Goal: Information Seeking & Learning: Learn about a topic

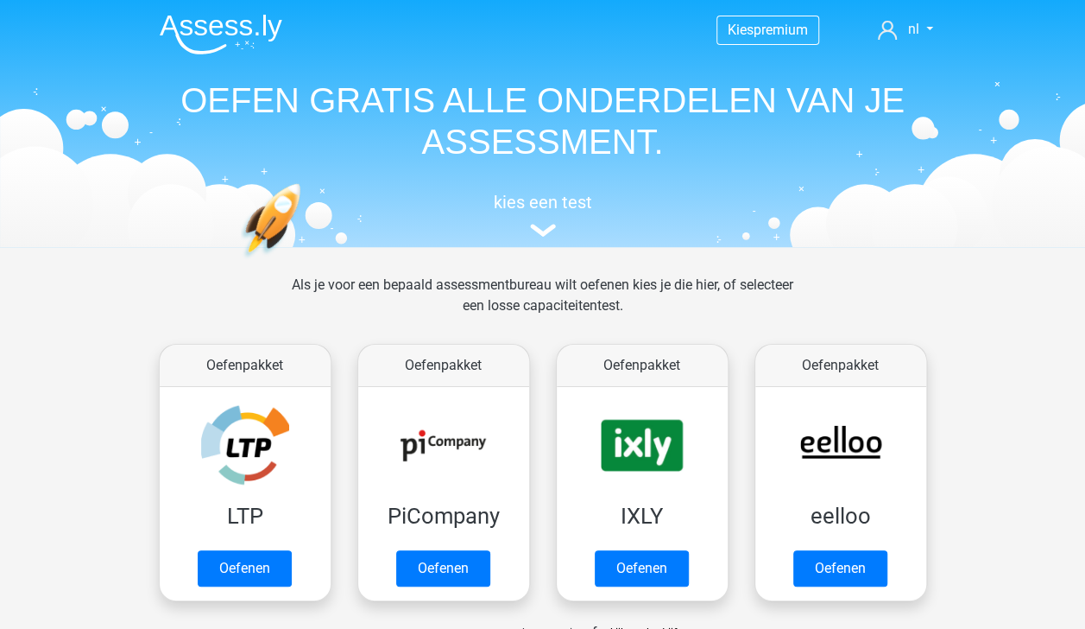
scroll to position [549, 0]
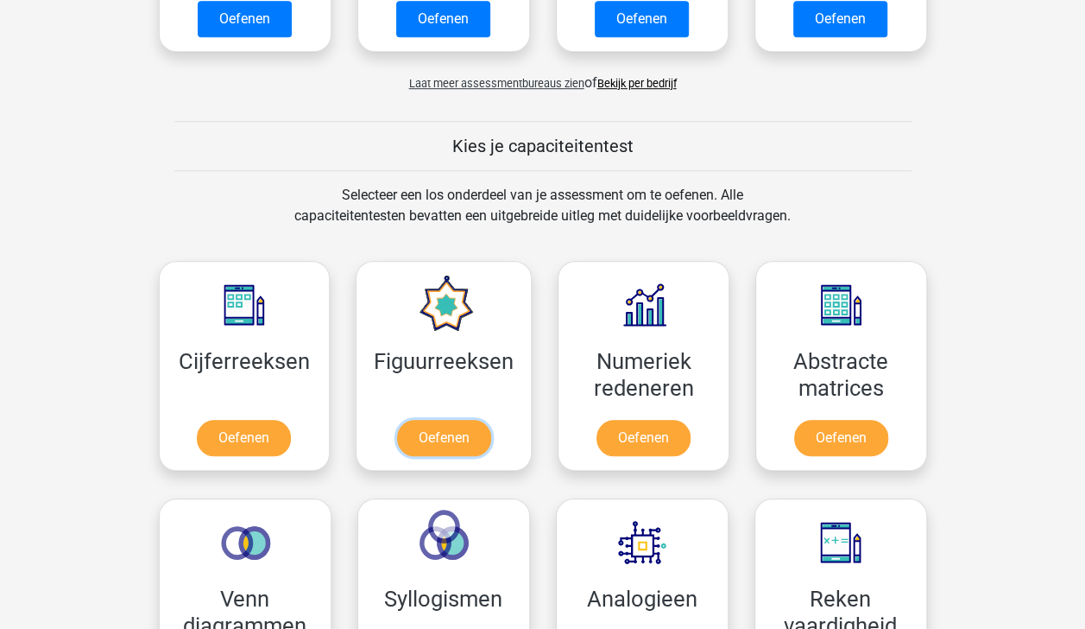
click at [442, 439] on link "Oefenen" at bounding box center [444, 438] width 94 height 36
click at [836, 442] on link "Oefenen" at bounding box center [841, 438] width 94 height 36
drag, startPoint x: 993, startPoint y: 409, endPoint x: 836, endPoint y: 433, distance: 158.9
click at [836, 439] on link "Oefenen" at bounding box center [841, 438] width 94 height 36
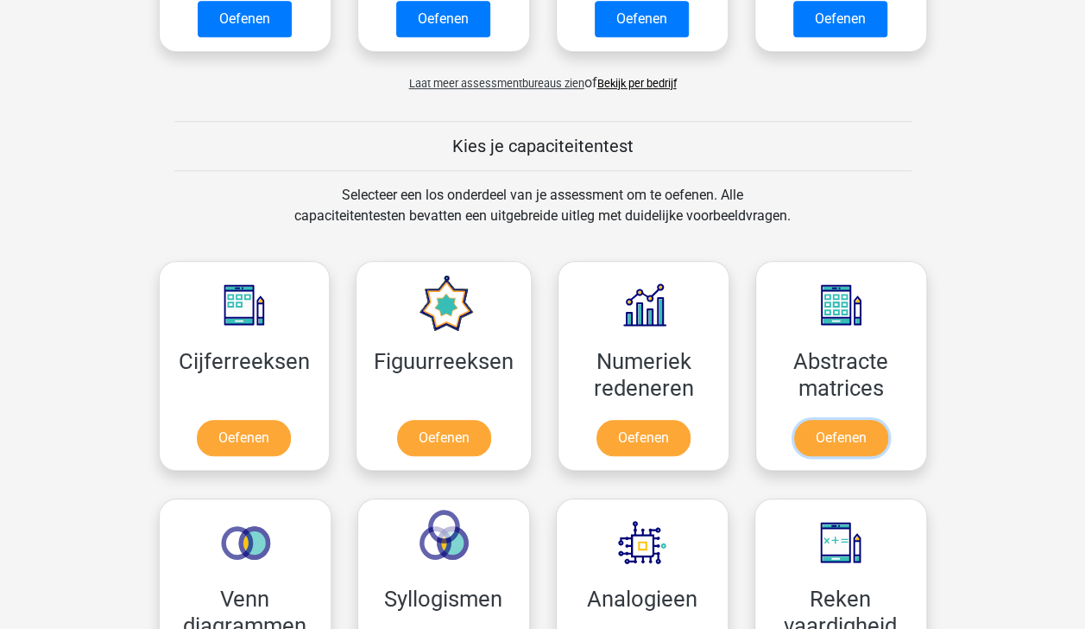
click at [860, 420] on link "Oefenen" at bounding box center [841, 438] width 94 height 36
click at [257, 420] on link "Oefenen" at bounding box center [244, 438] width 94 height 36
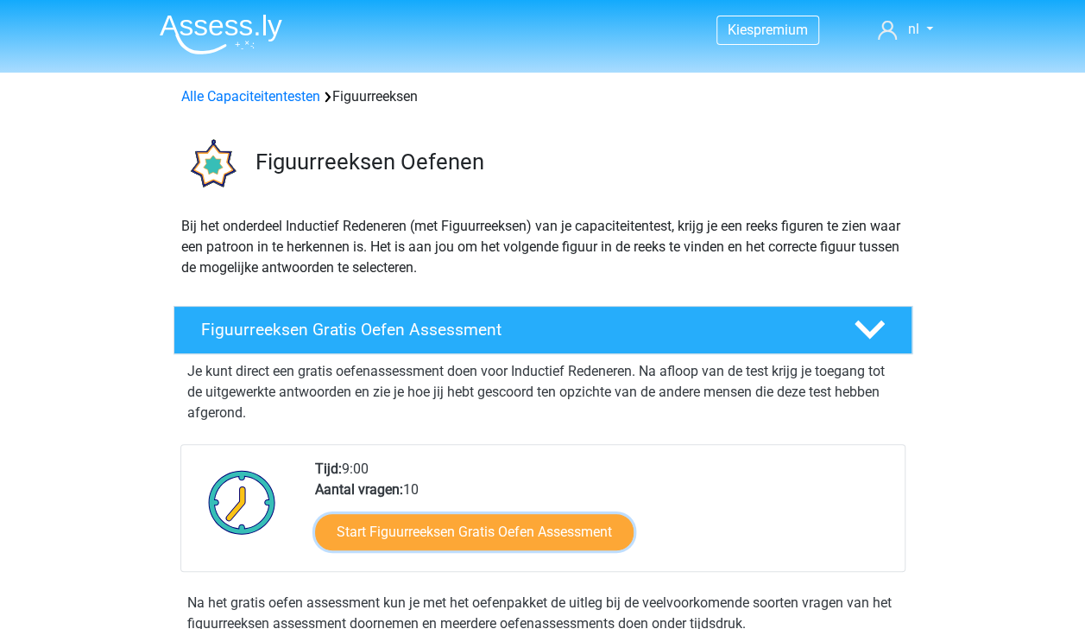
click at [532, 516] on link "Start Figuurreeksen Gratis Oefen Assessment" at bounding box center [474, 532] width 319 height 36
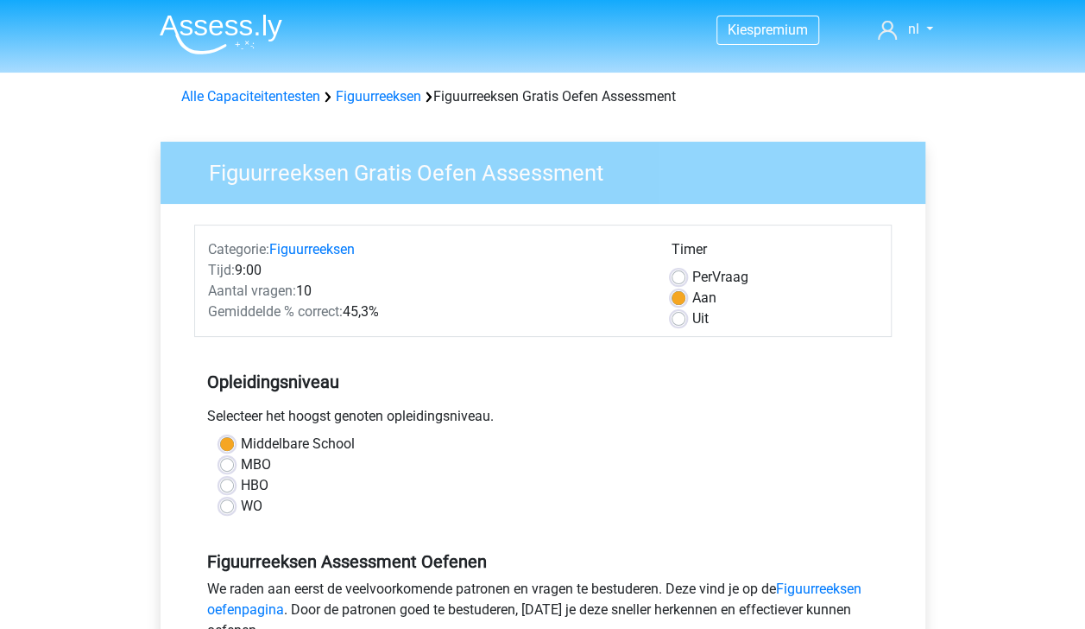
scroll to position [549, 0]
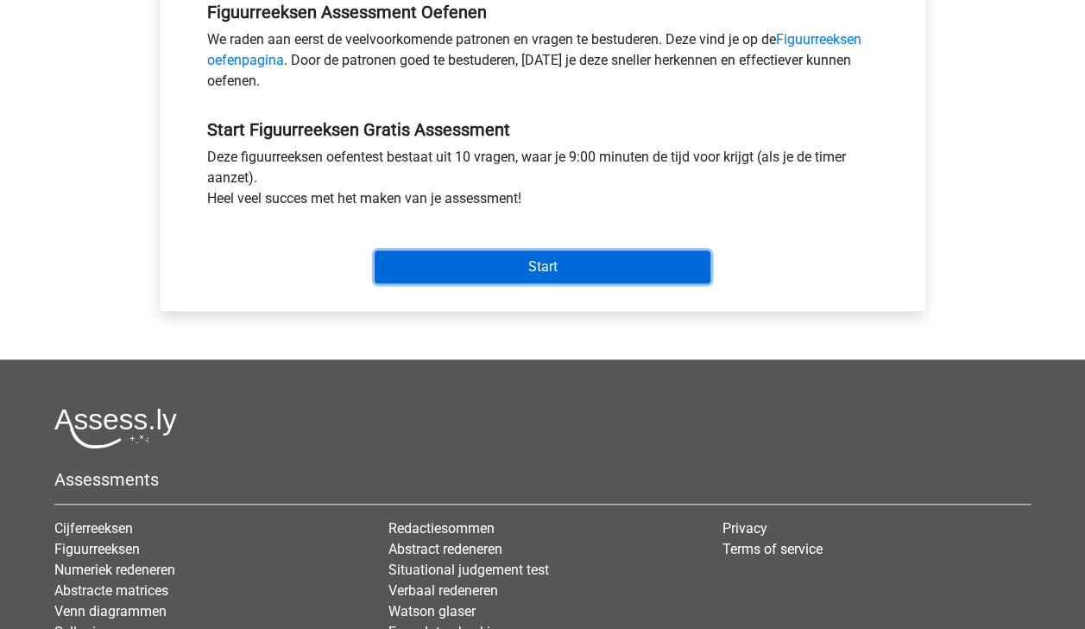
click at [546, 258] on input "Start" at bounding box center [543, 266] width 336 height 33
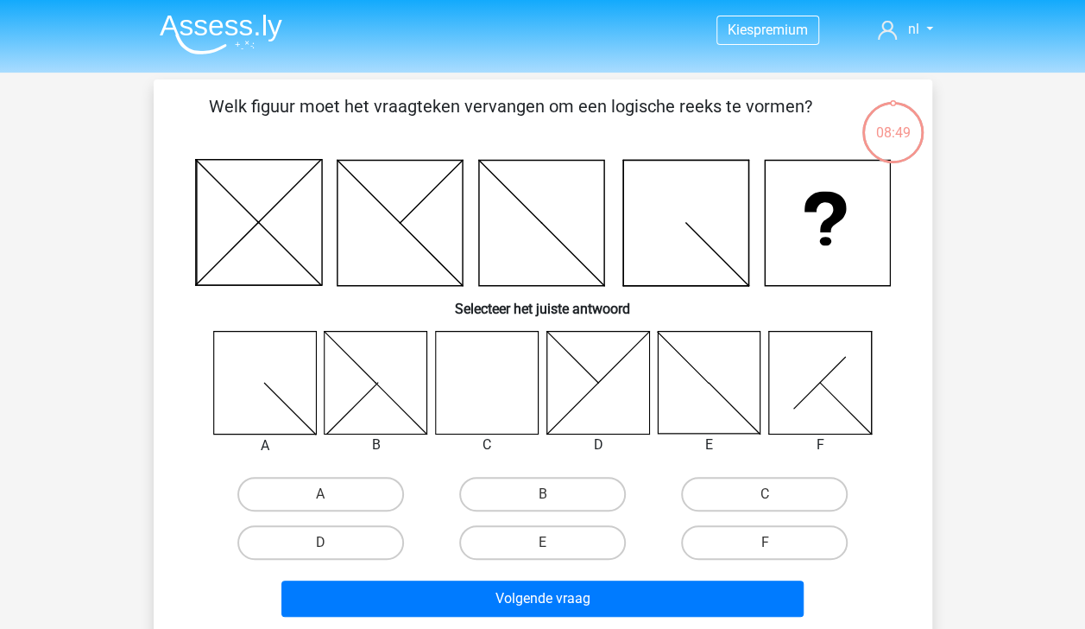
click at [499, 371] on icon at bounding box center [486, 382] width 103 height 103
click at [767, 494] on input "C" at bounding box center [770, 499] width 11 height 11
radio input "true"
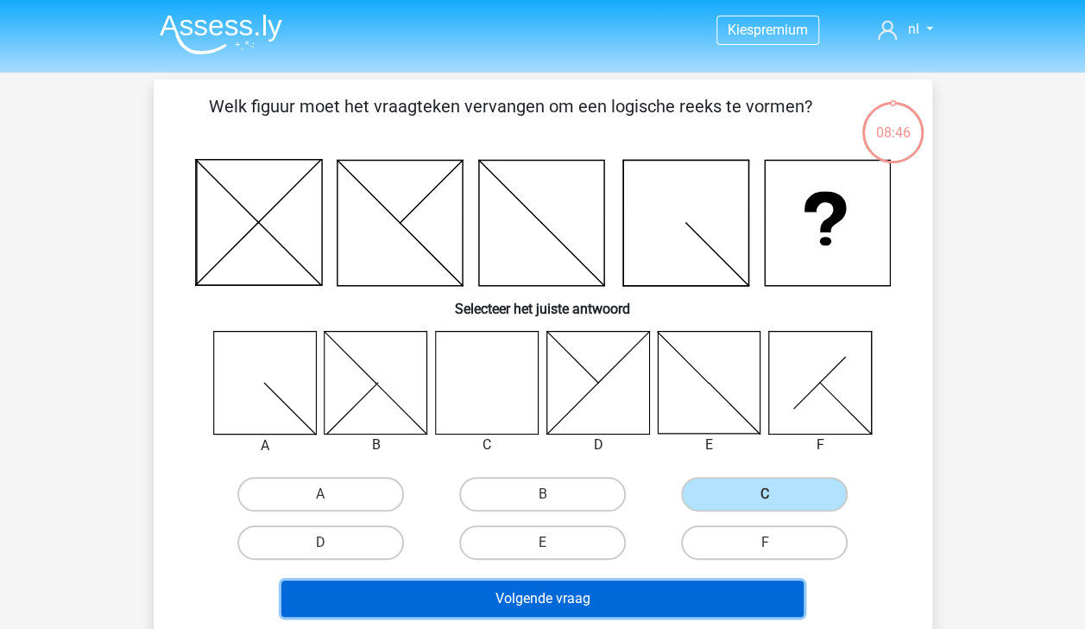
click at [630, 603] on button "Volgende vraag" at bounding box center [542, 598] width 522 height 36
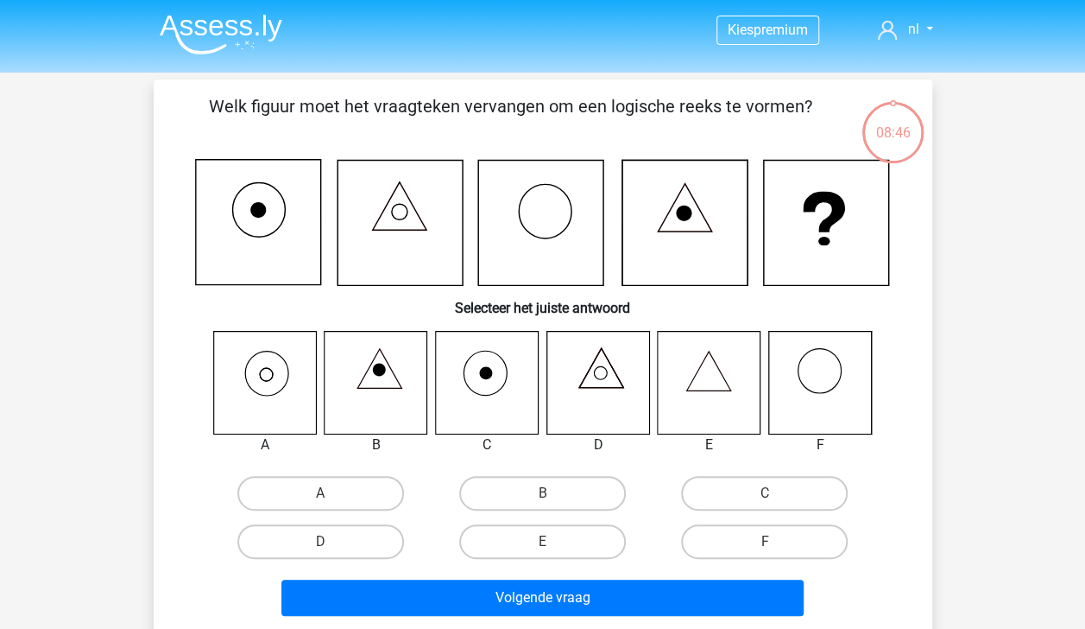
scroll to position [79, 0]
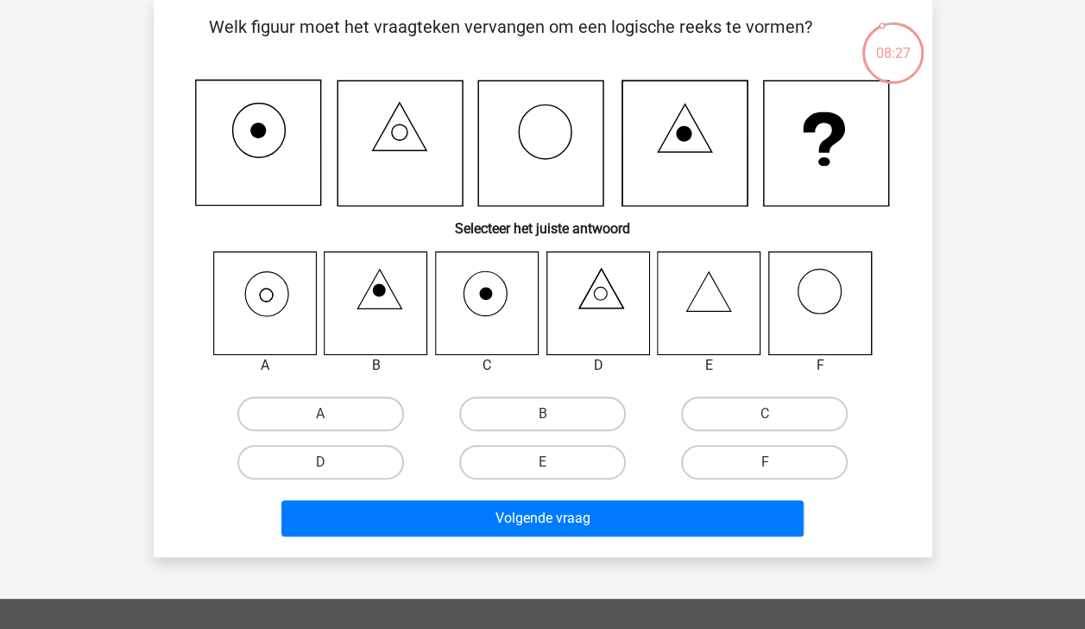
click at [490, 313] on icon at bounding box center [486, 302] width 103 height 103
click at [756, 414] on label "C" at bounding box center [764, 413] width 167 height 35
click at [765, 414] on input "C" at bounding box center [770, 419] width 11 height 11
radio input "true"
click at [269, 285] on icon at bounding box center [264, 302] width 103 height 103
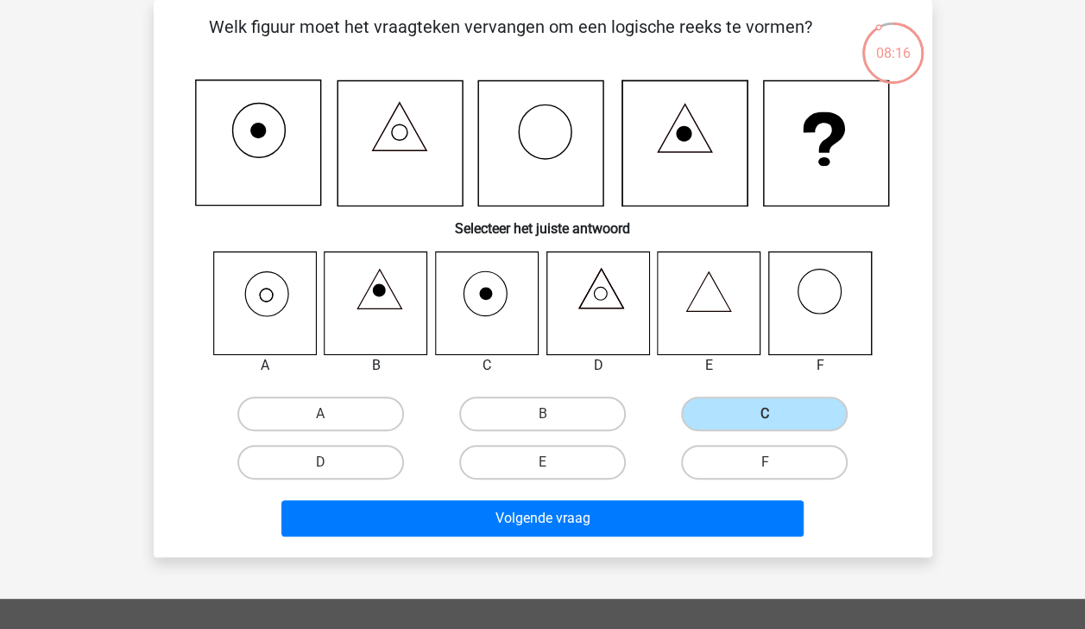
click at [357, 414] on label "A" at bounding box center [320, 413] width 167 height 35
click at [332, 414] on input "A" at bounding box center [325, 419] width 11 height 11
radio input "true"
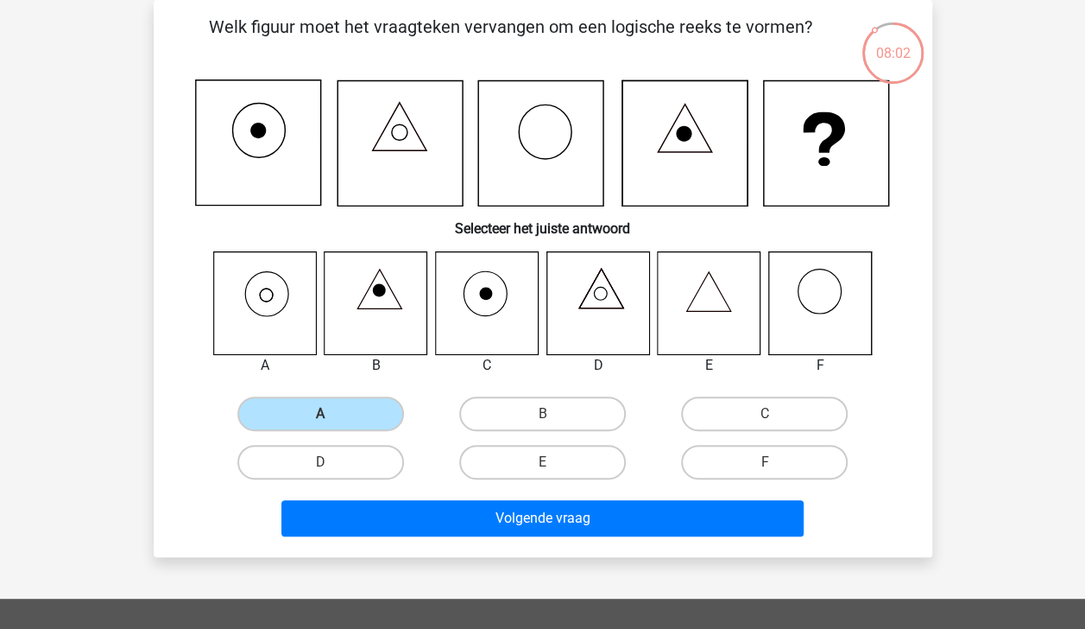
click at [754, 405] on label "C" at bounding box center [764, 413] width 167 height 35
click at [765, 414] on input "C" at bounding box center [770, 419] width 11 height 11
radio input "true"
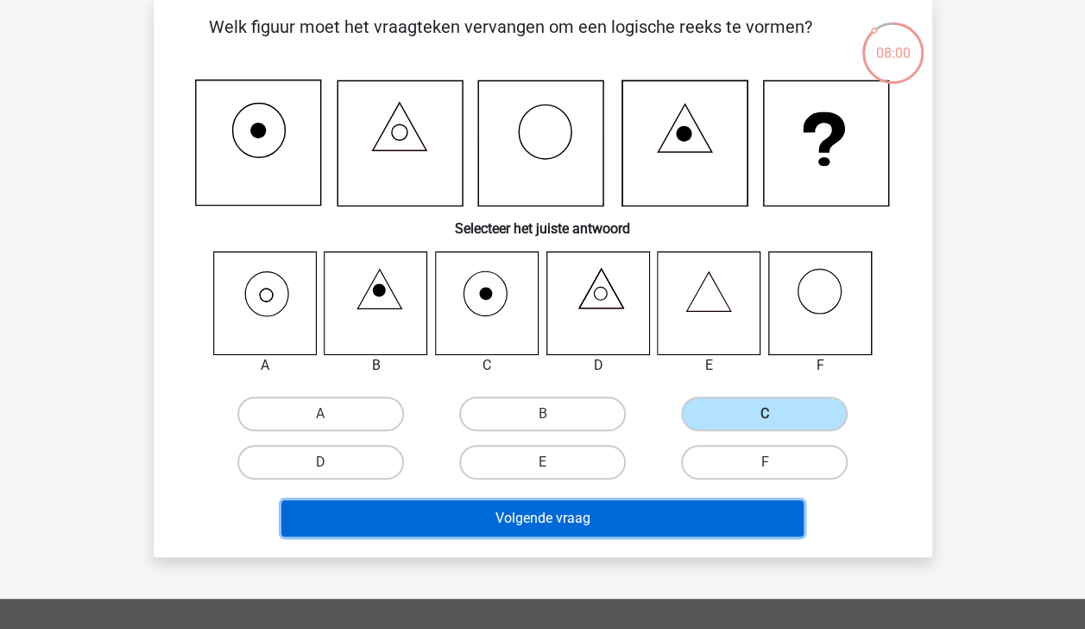
click at [616, 516] on button "Volgende vraag" at bounding box center [542, 518] width 522 height 36
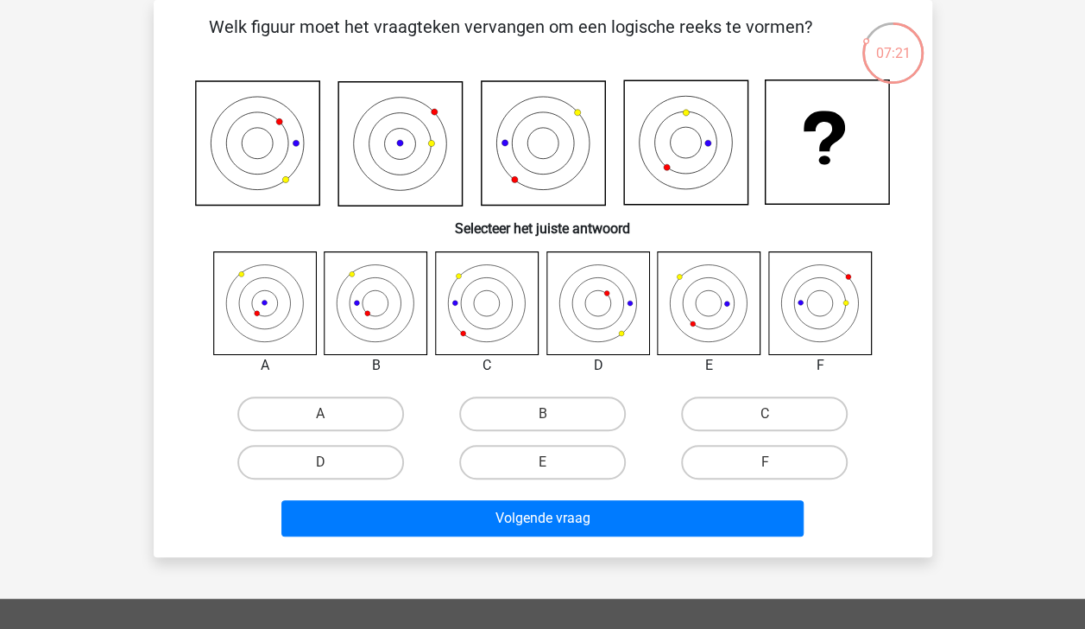
click at [815, 316] on icon at bounding box center [819, 302] width 103 height 103
click at [776, 473] on label "F" at bounding box center [764, 462] width 167 height 35
click at [776, 473] on input "F" at bounding box center [770, 467] width 11 height 11
radio input "true"
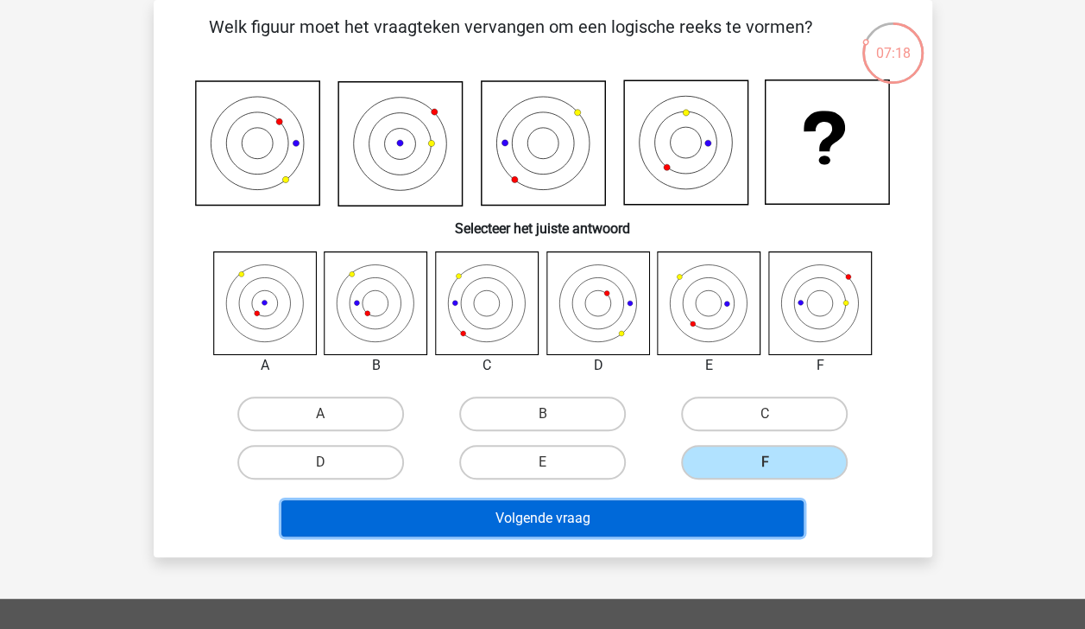
click at [698, 519] on button "Volgende vraag" at bounding box center [542, 518] width 522 height 36
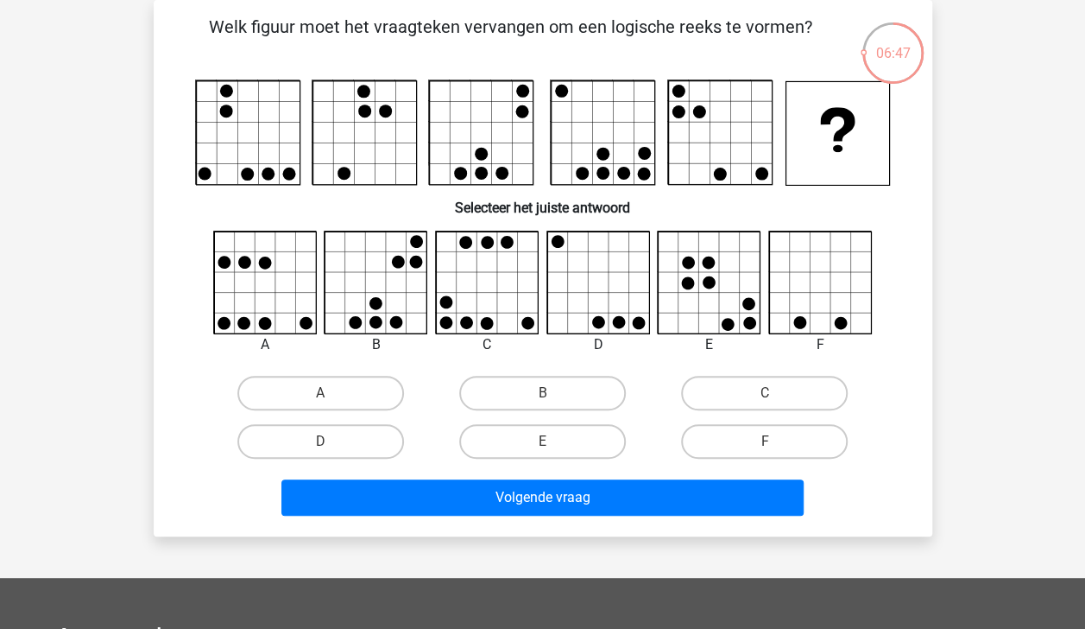
click at [549, 401] on input "B" at bounding box center [547, 398] width 11 height 11
radio input "true"
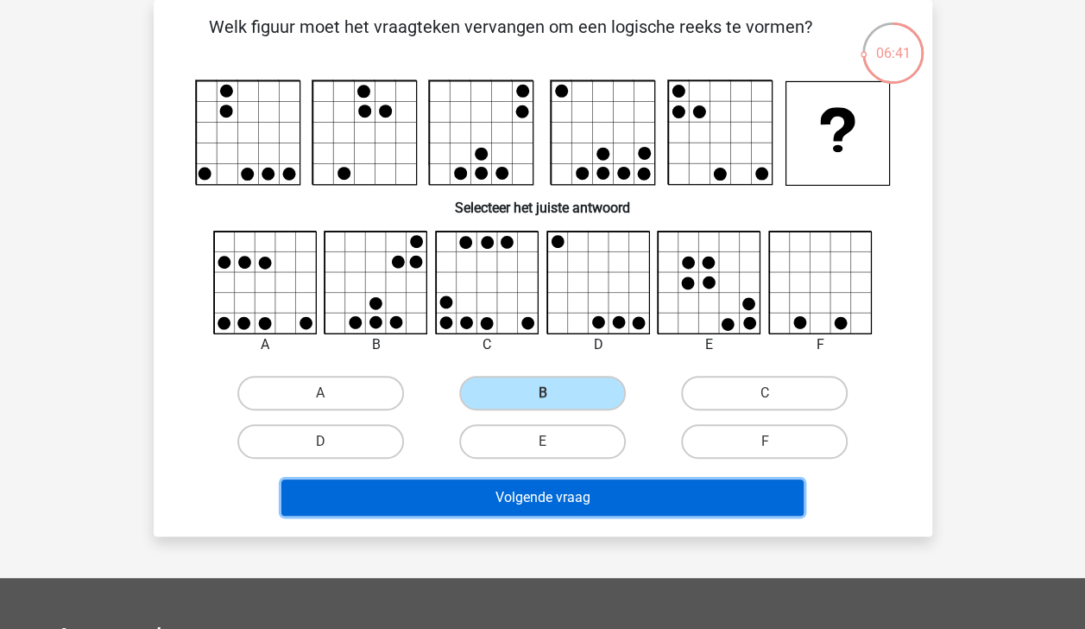
click at [535, 497] on button "Volgende vraag" at bounding box center [542, 497] width 522 height 36
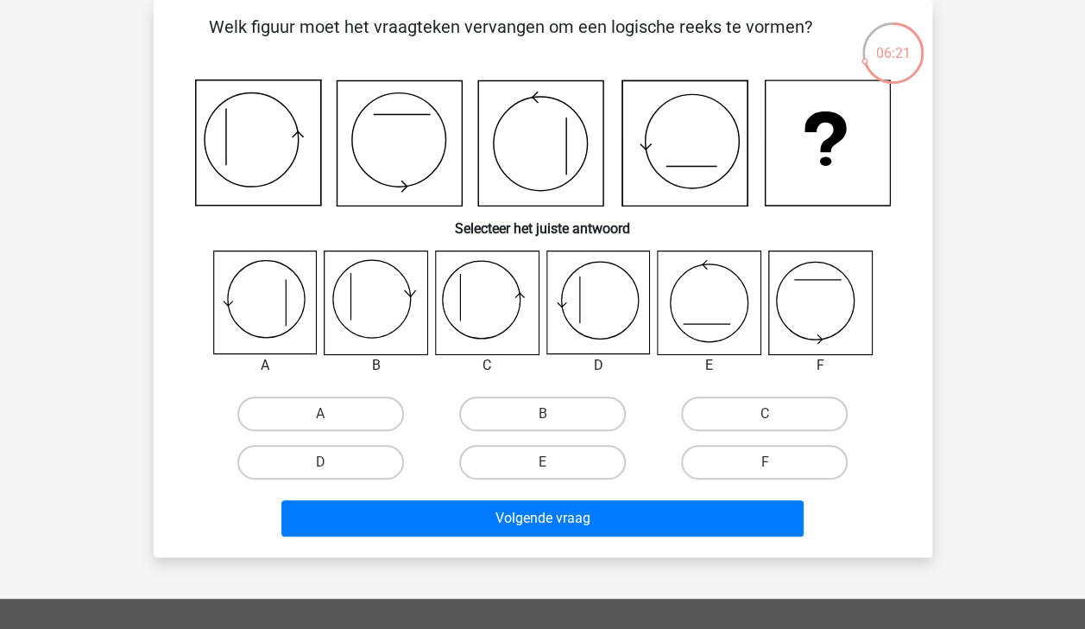
click at [736, 410] on label "C" at bounding box center [764, 413] width 167 height 35
click at [765, 414] on input "C" at bounding box center [770, 419] width 11 height 11
radio input "true"
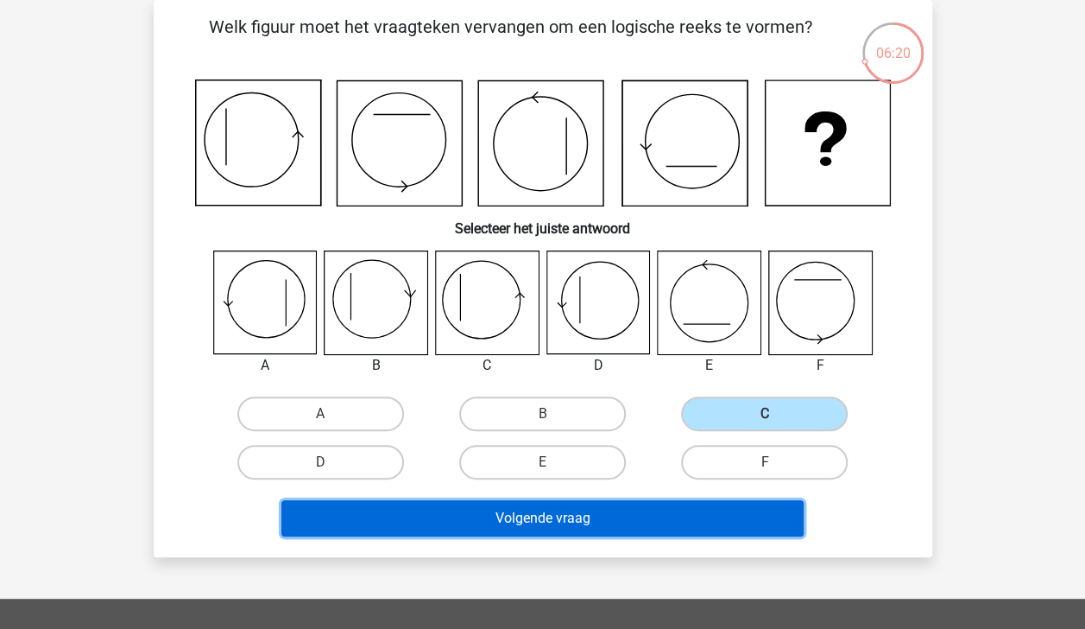
click at [664, 520] on button "Volgende vraag" at bounding box center [542, 518] width 522 height 36
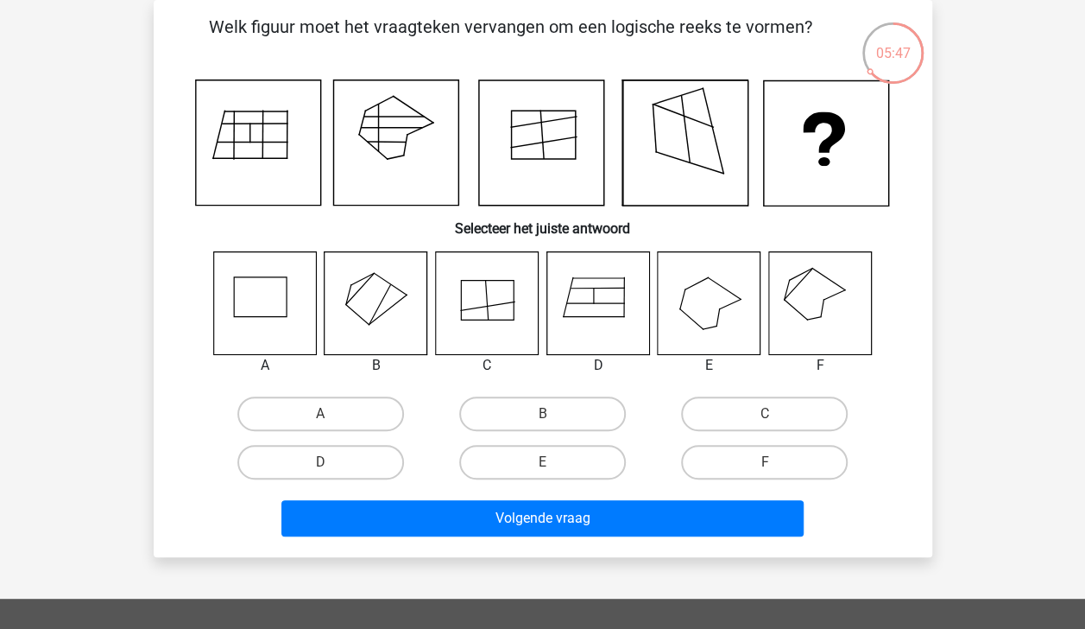
click at [755, 458] on label "F" at bounding box center [764, 462] width 167 height 35
click at [765, 462] on input "F" at bounding box center [770, 467] width 11 height 11
radio input "true"
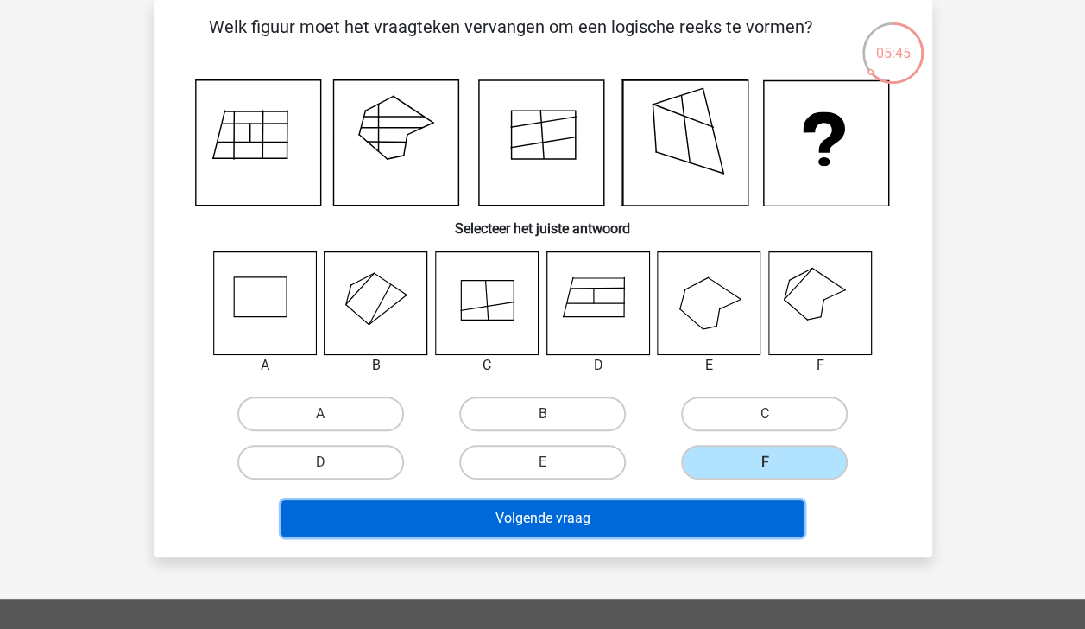
click at [583, 515] on button "Volgende vraag" at bounding box center [542, 518] width 522 height 36
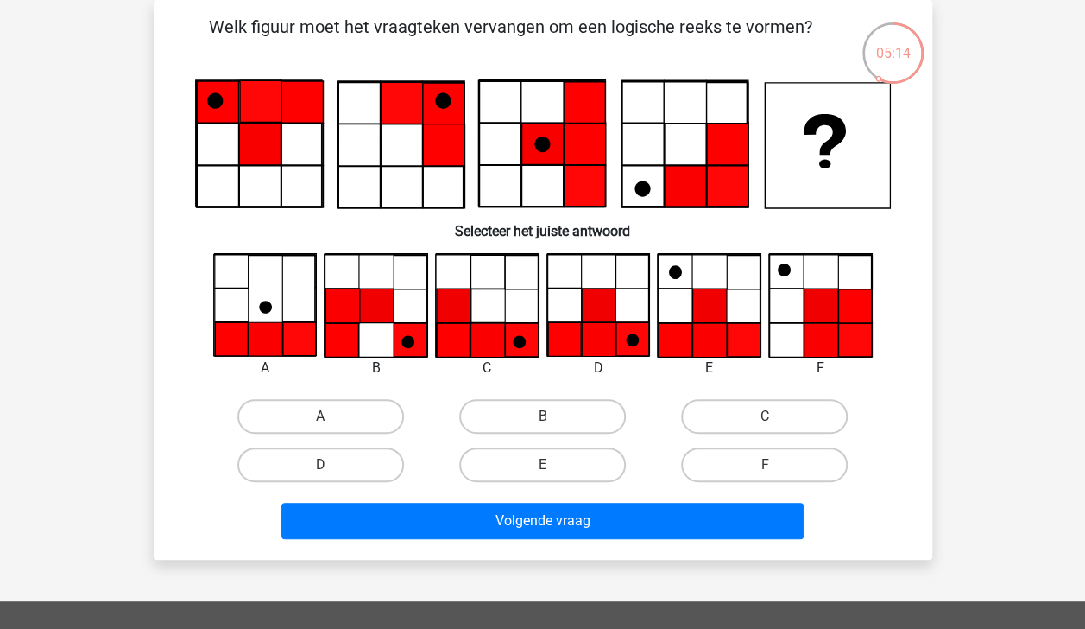
click at [796, 424] on label "C" at bounding box center [764, 416] width 167 height 35
click at [776, 424] on input "C" at bounding box center [770, 421] width 11 height 11
radio input "true"
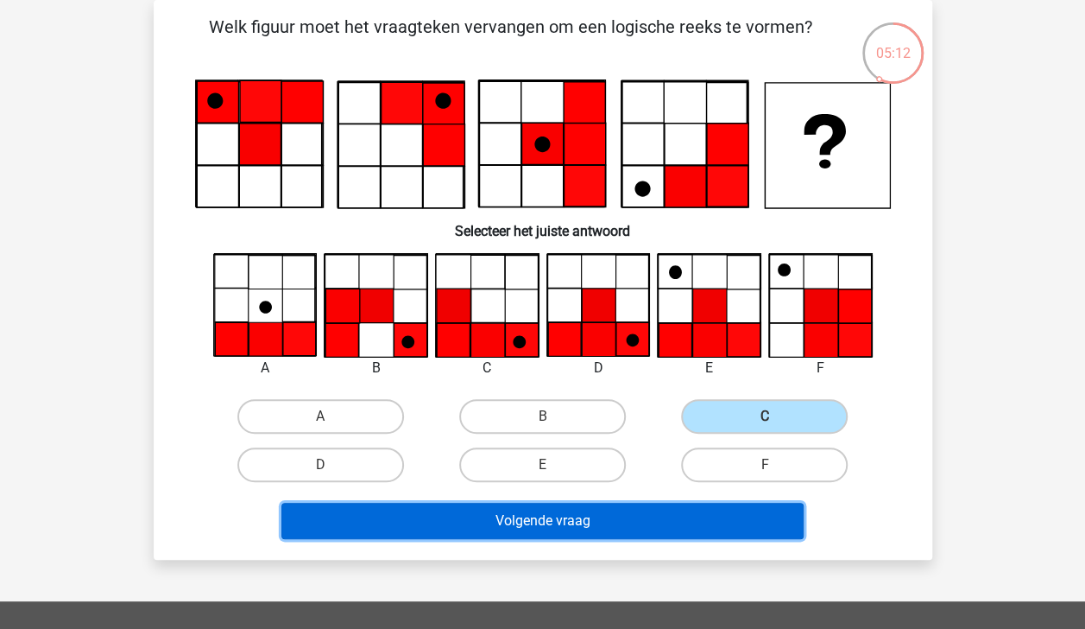
click at [614, 528] on button "Volgende vraag" at bounding box center [542, 521] width 522 height 36
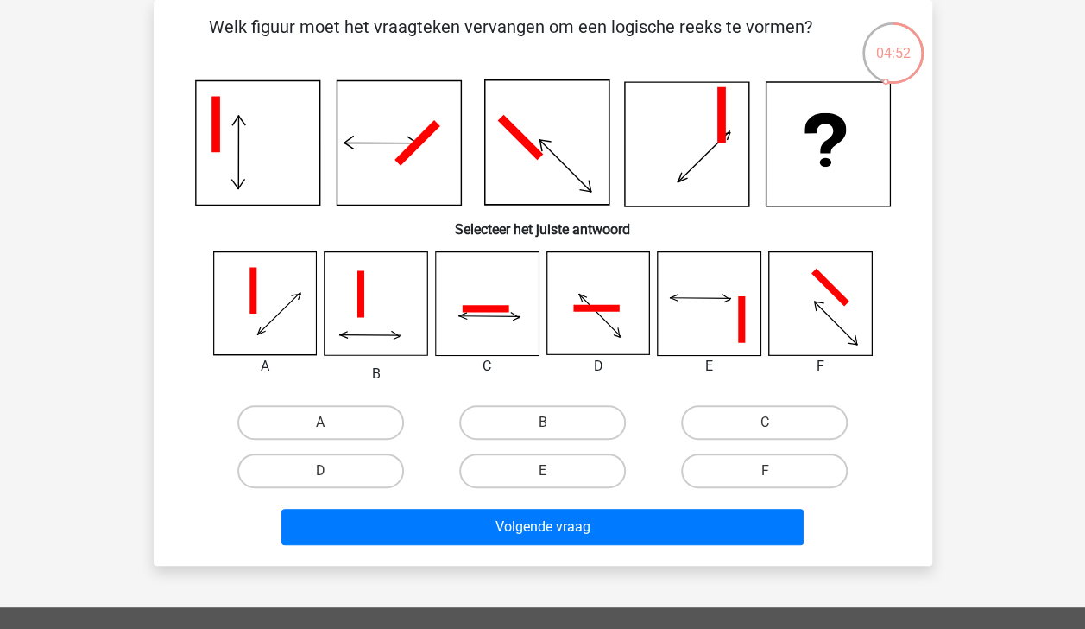
click at [558, 479] on label "E" at bounding box center [542, 470] width 167 height 35
click at [553, 479] on input "E" at bounding box center [547, 476] width 11 height 11
radio input "true"
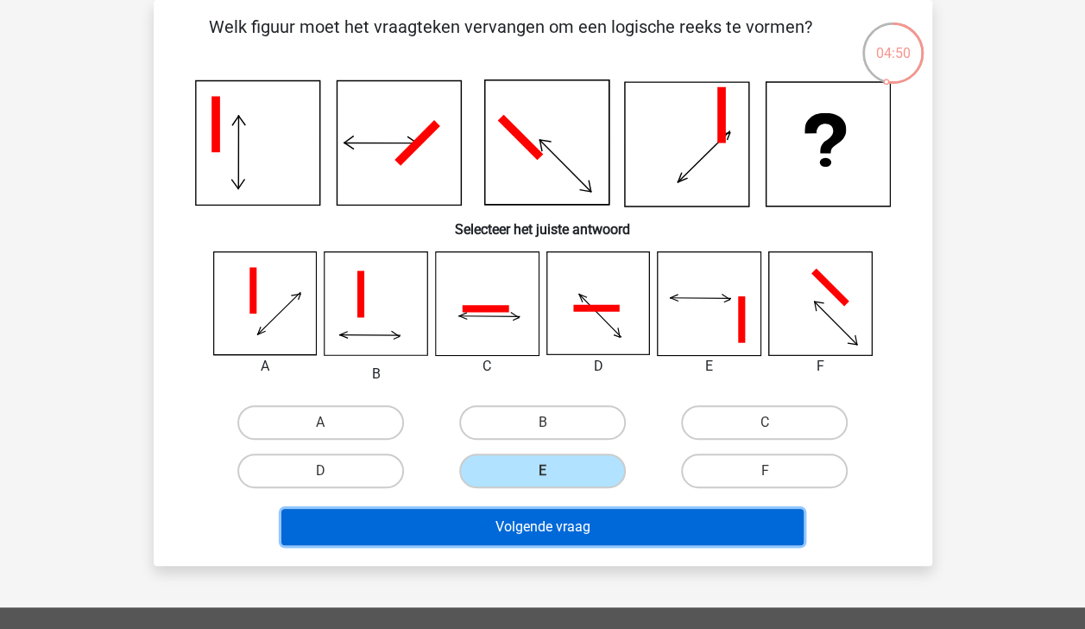
click at [553, 529] on button "Volgende vraag" at bounding box center [542, 527] width 522 height 36
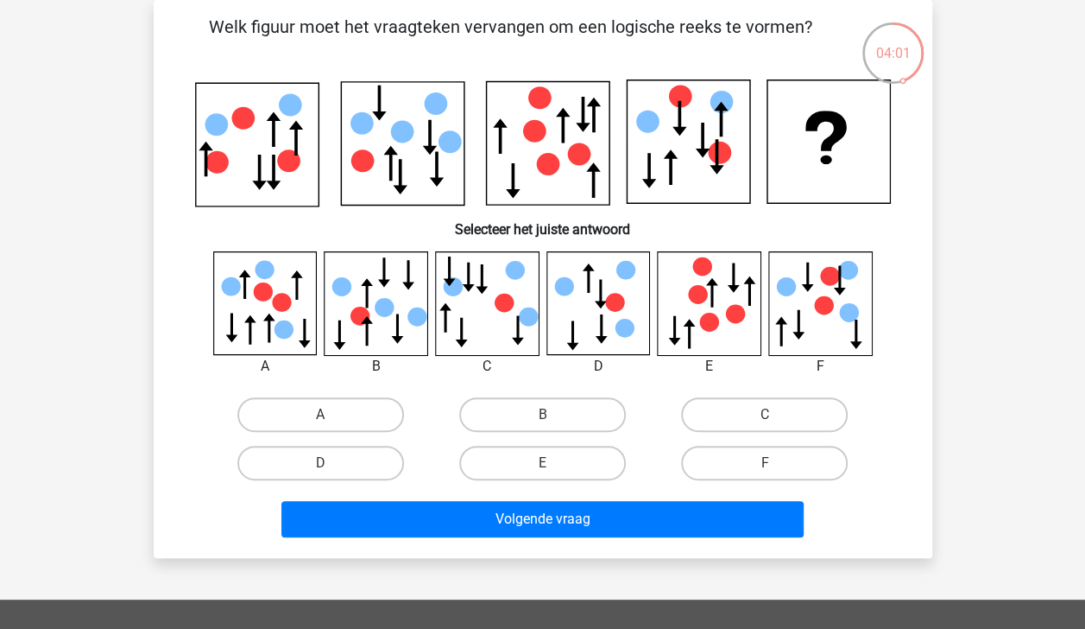
click at [613, 311] on icon at bounding box center [614, 302] width 19 height 19
click at [348, 463] on label "D" at bounding box center [320, 463] width 167 height 35
click at [332, 463] on input "D" at bounding box center [325, 468] width 11 height 11
radio input "true"
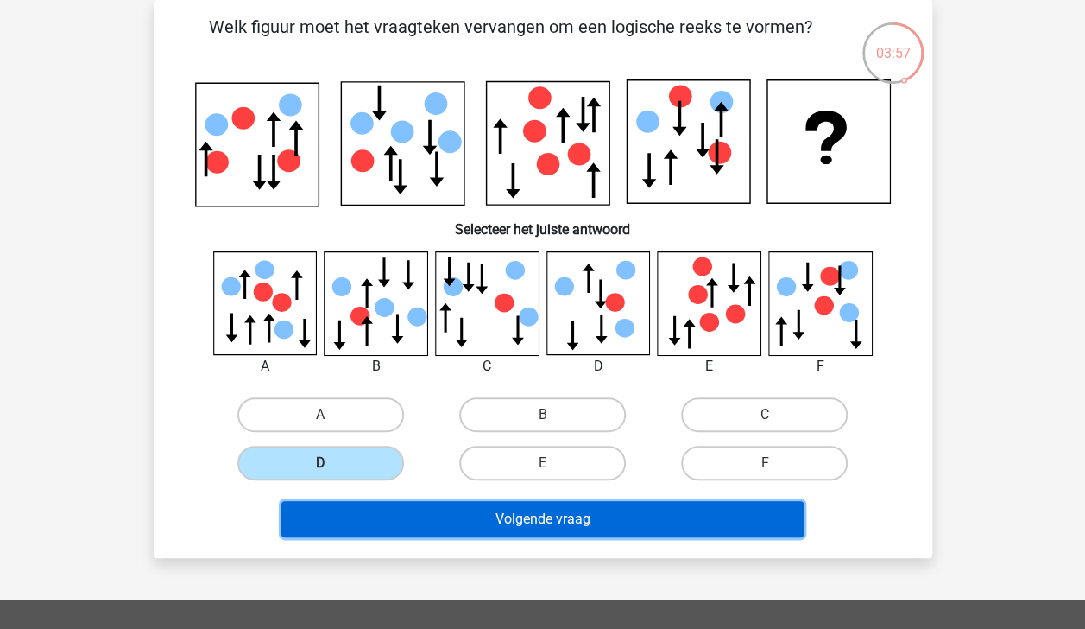
click at [528, 516] on button "Volgende vraag" at bounding box center [542, 519] width 522 height 36
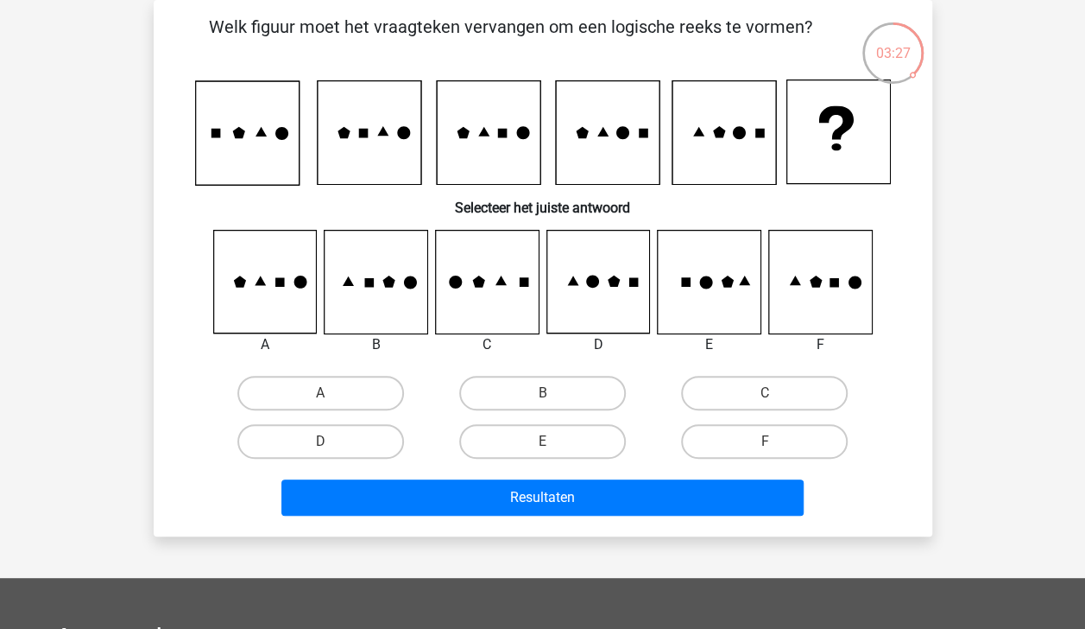
click at [711, 433] on label "F" at bounding box center [764, 441] width 167 height 35
click at [765, 441] on input "F" at bounding box center [770, 446] width 11 height 11
radio input "true"
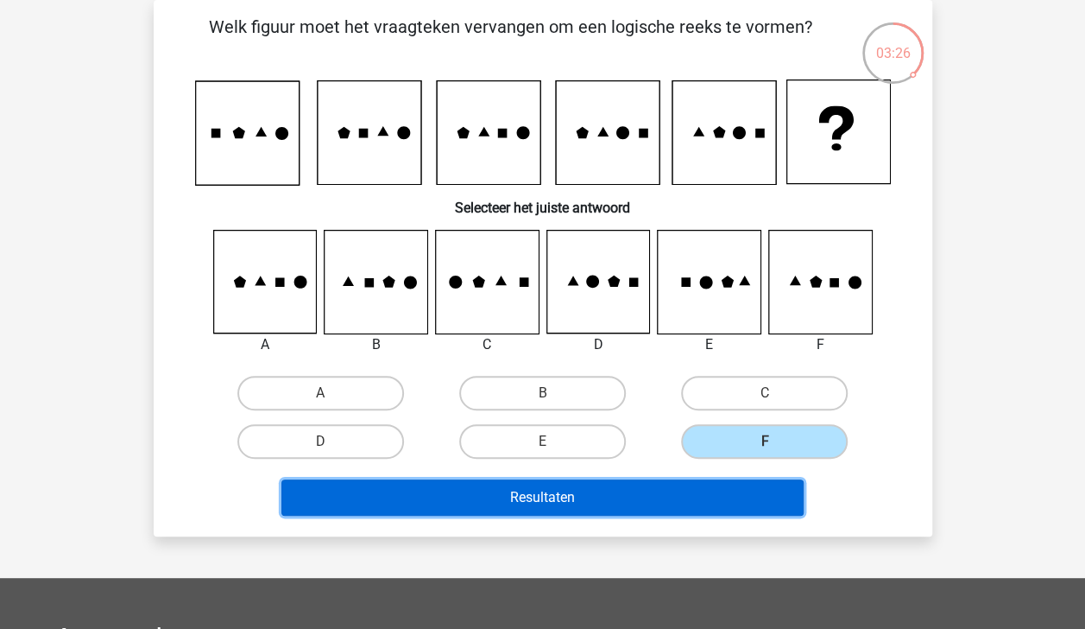
click at [601, 495] on button "Resultaten" at bounding box center [542, 497] width 522 height 36
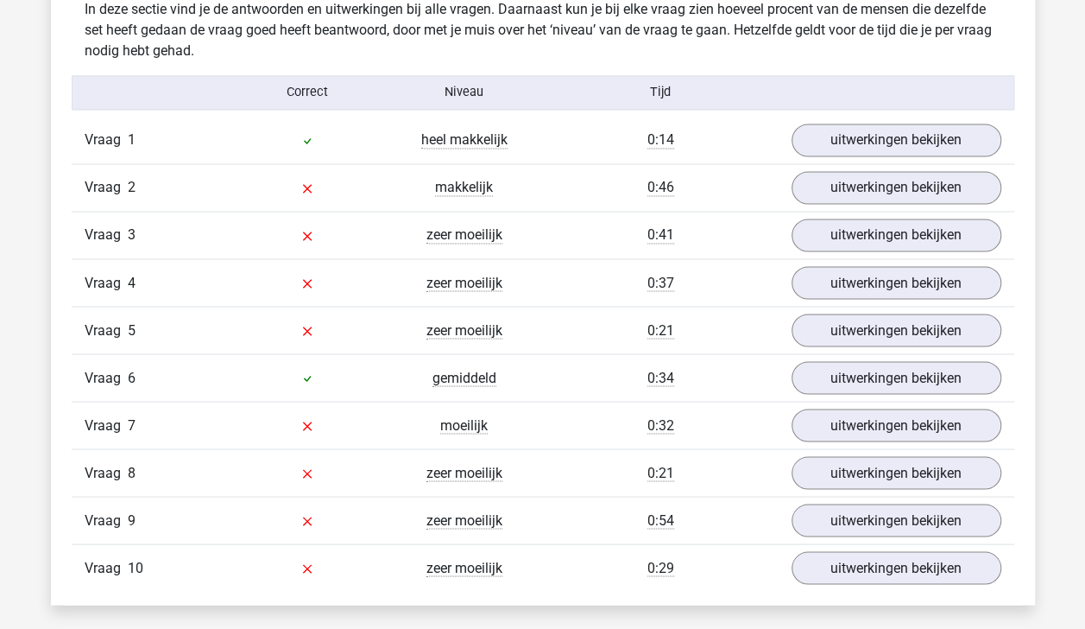
scroll to position [1375, 0]
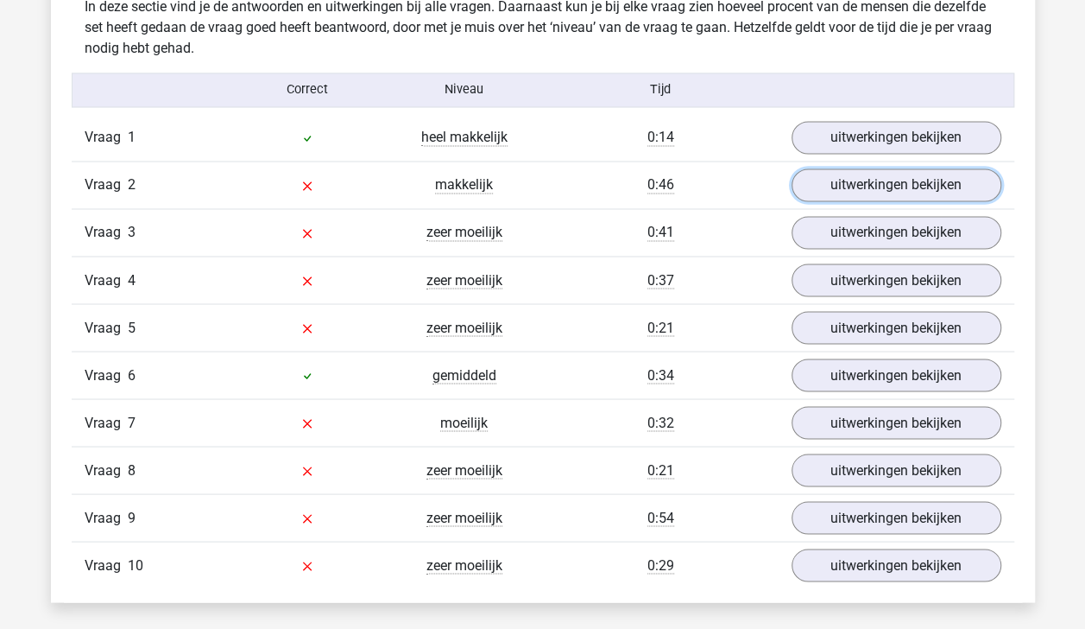
click at [884, 180] on link "uitwerkingen bekijken" at bounding box center [897, 184] width 210 height 33
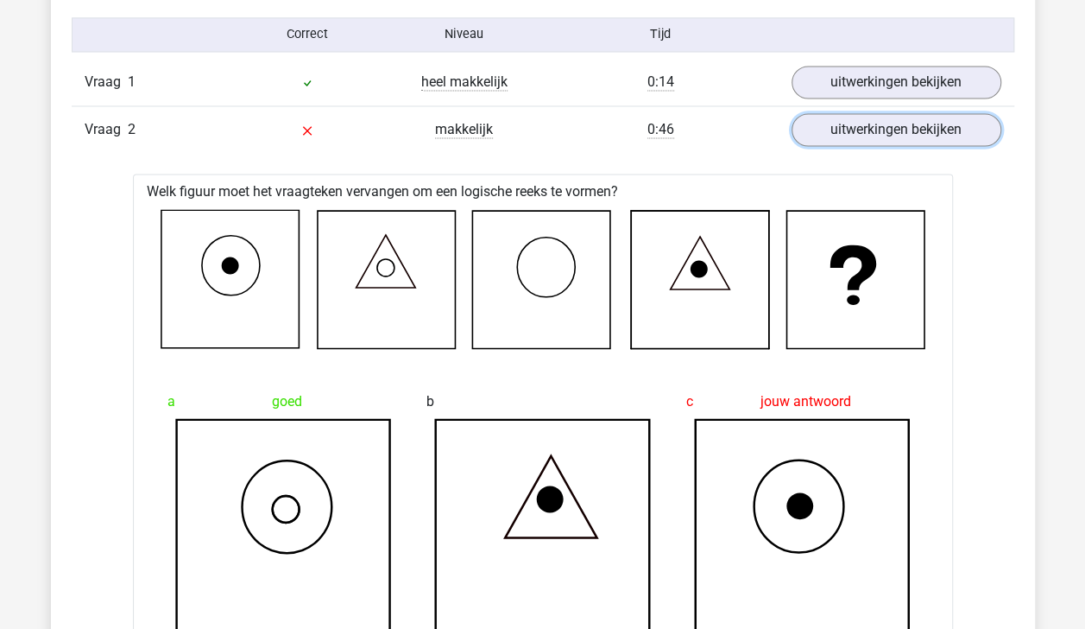
scroll to position [1445, 0]
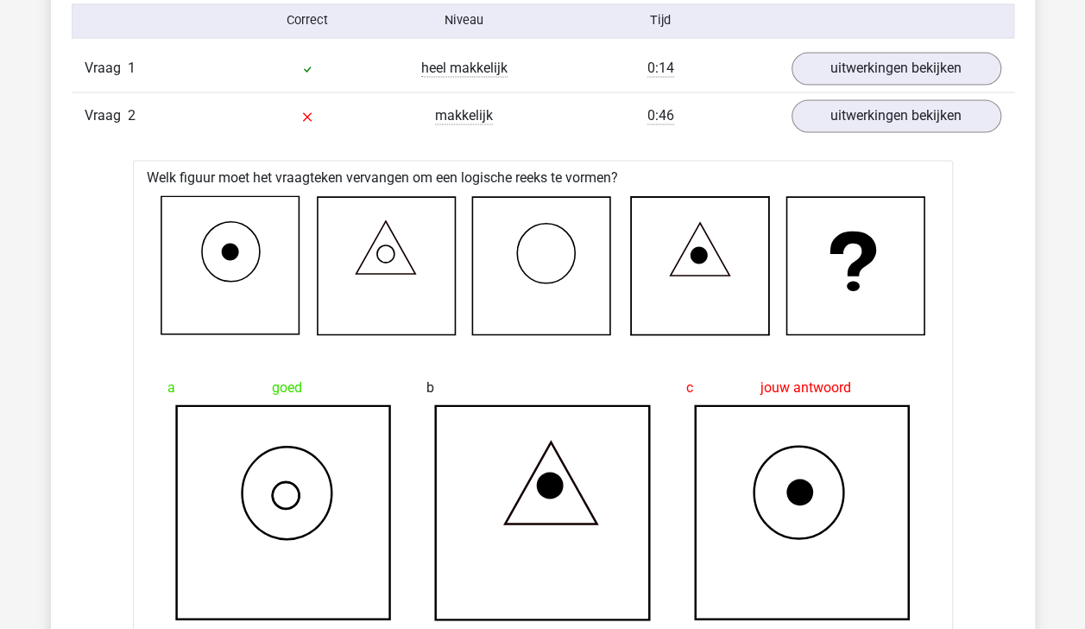
drag, startPoint x: 501, startPoint y: 395, endPoint x: 459, endPoint y: 363, distance: 52.9
click at [459, 363] on div "b" at bounding box center [543, 495] width 260 height 278
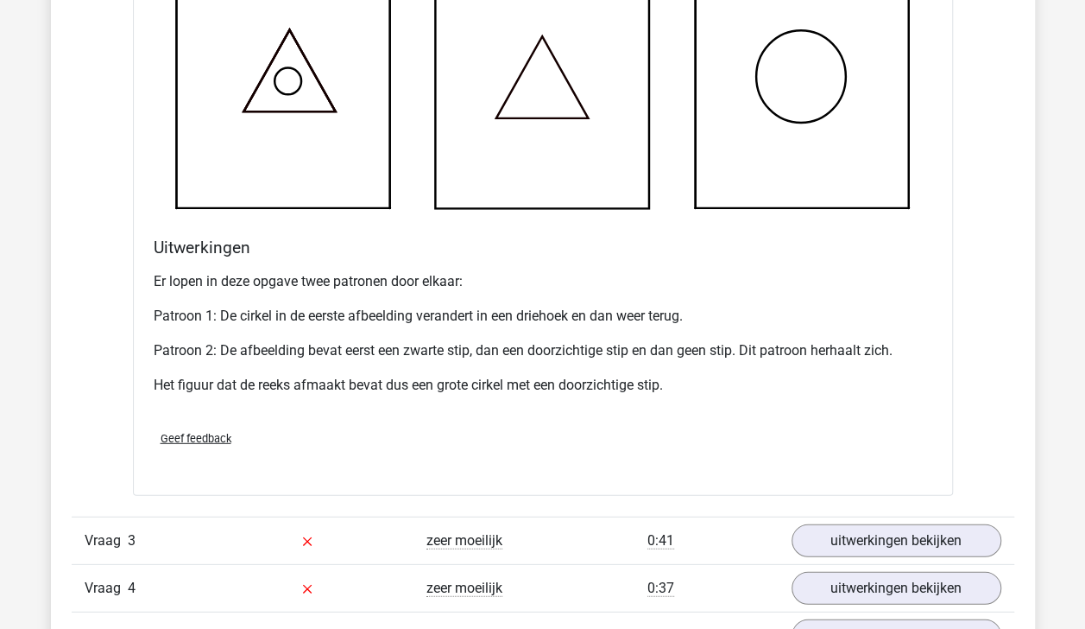
scroll to position [2682, 0]
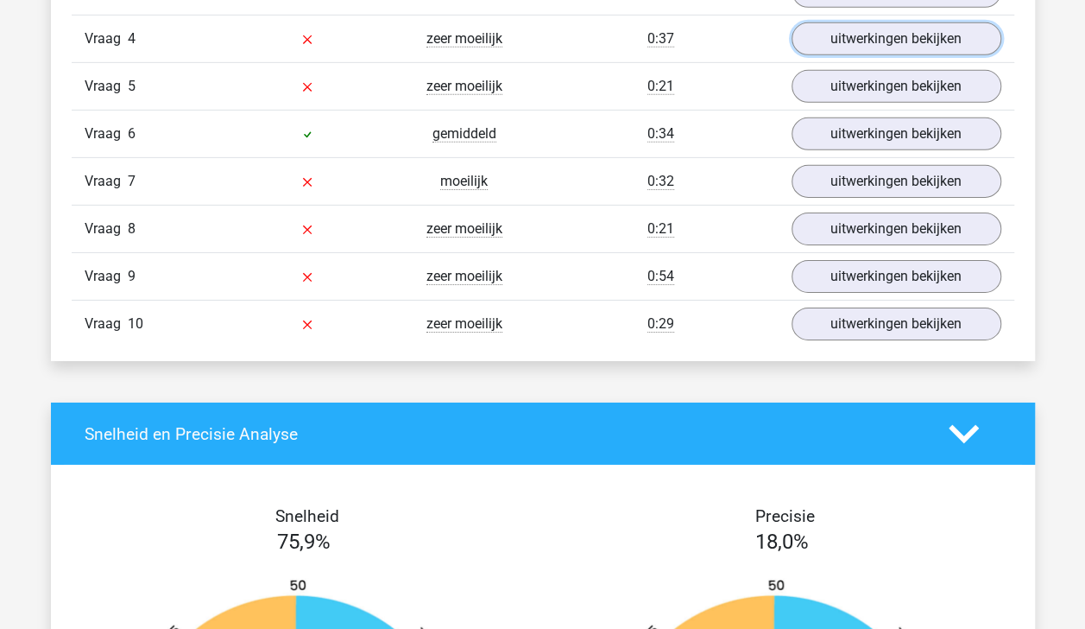
click at [903, 30] on link "uitwerkingen bekijken" at bounding box center [897, 38] width 210 height 33
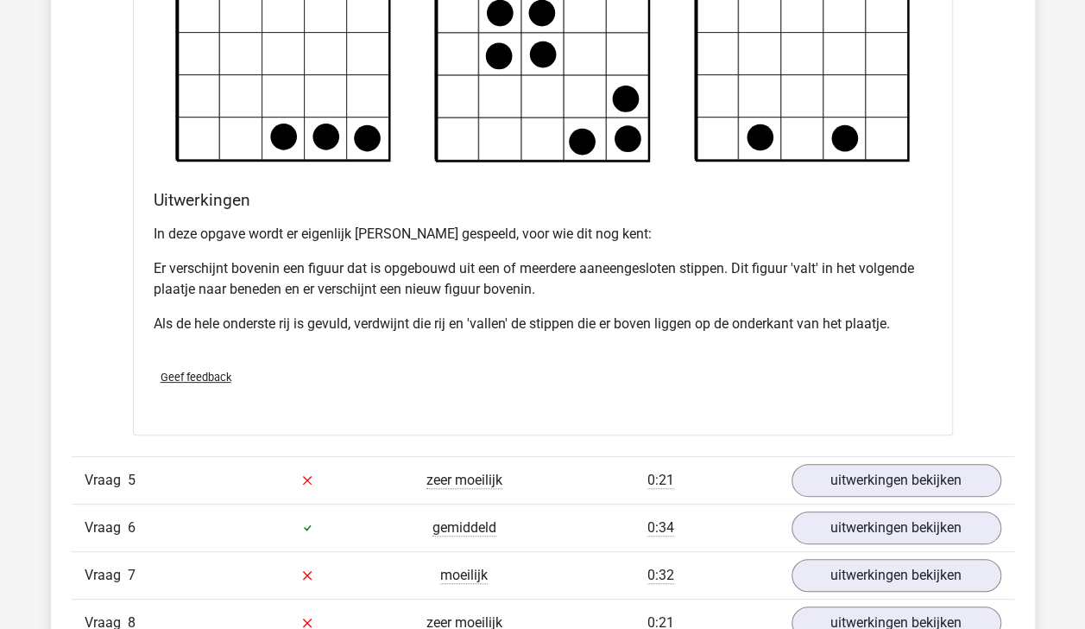
scroll to position [3338, 0]
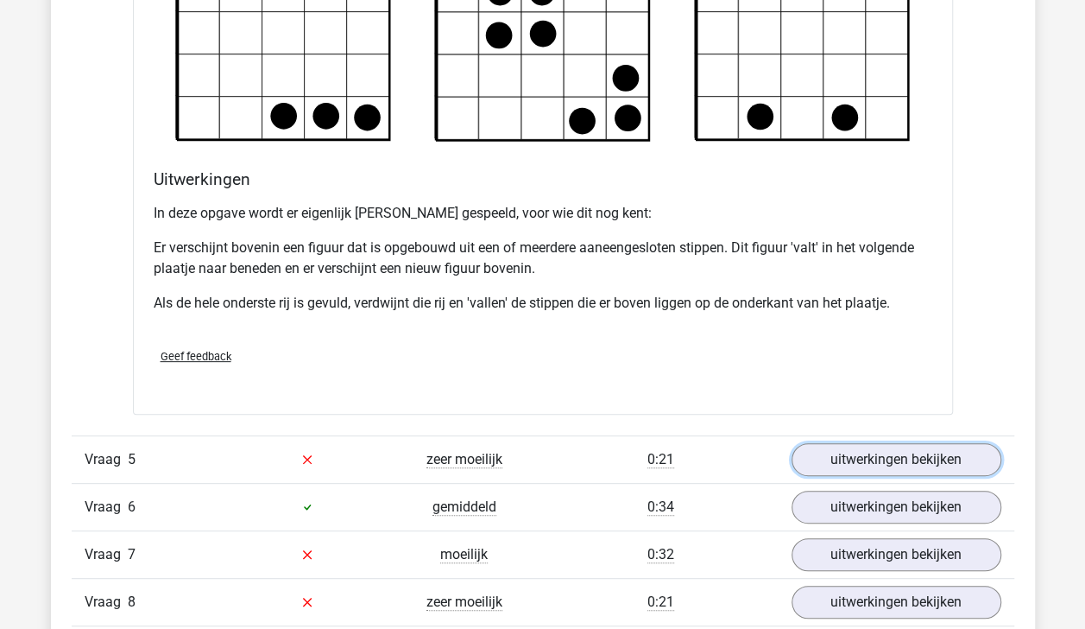
click at [857, 458] on link "uitwerkingen bekijken" at bounding box center [897, 459] width 210 height 33
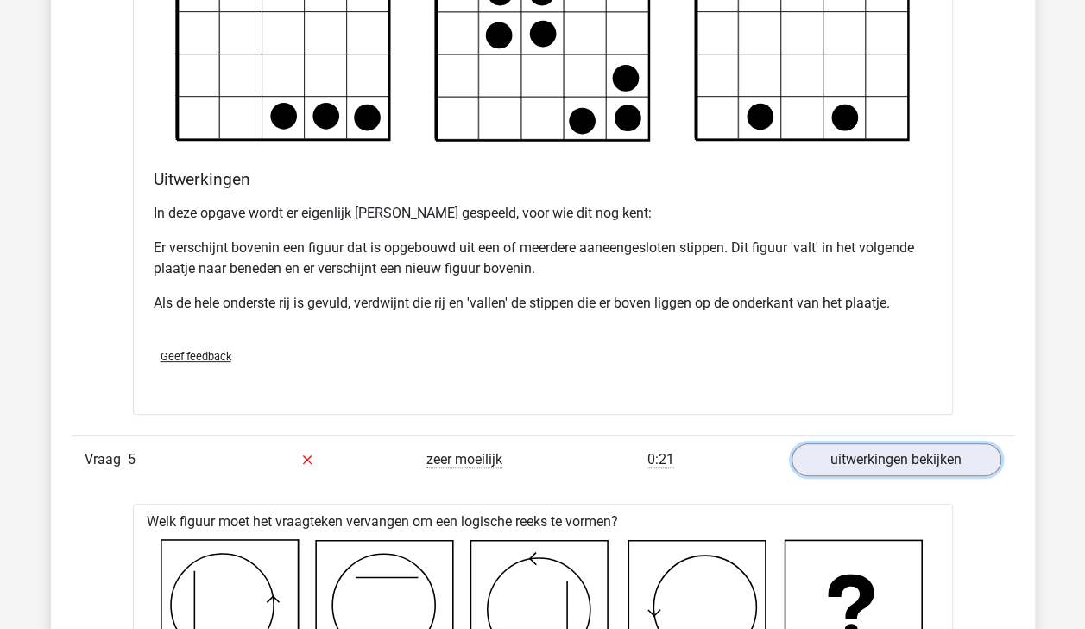
scroll to position [3888, 0]
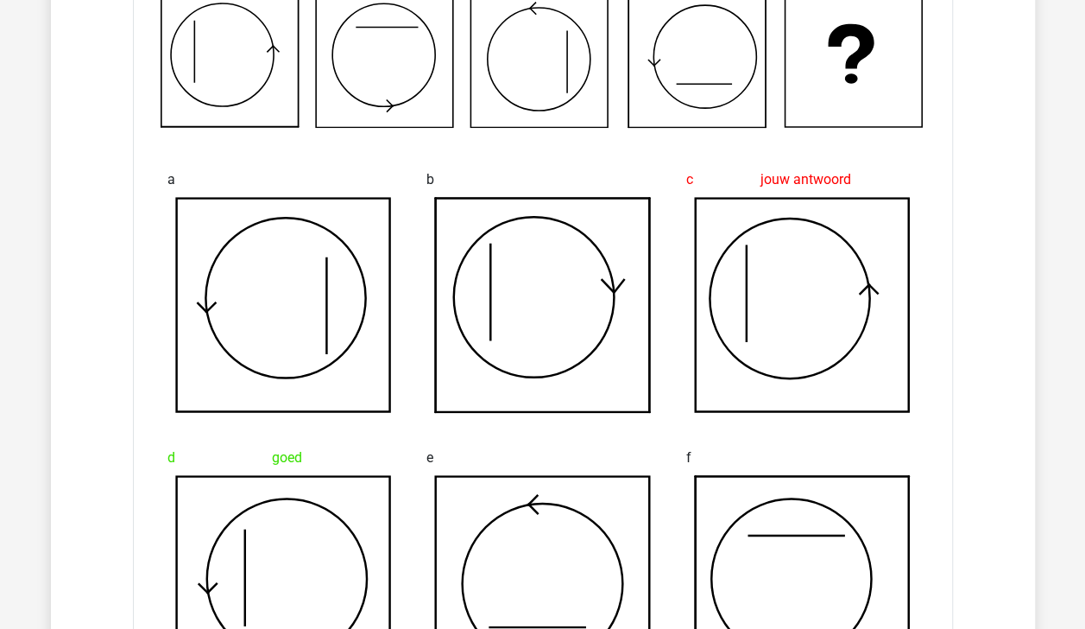
drag, startPoint x: 174, startPoint y: 18, endPoint x: 262, endPoint y: 67, distance: 100.9
click at [262, 67] on icon at bounding box center [229, 57] width 137 height 137
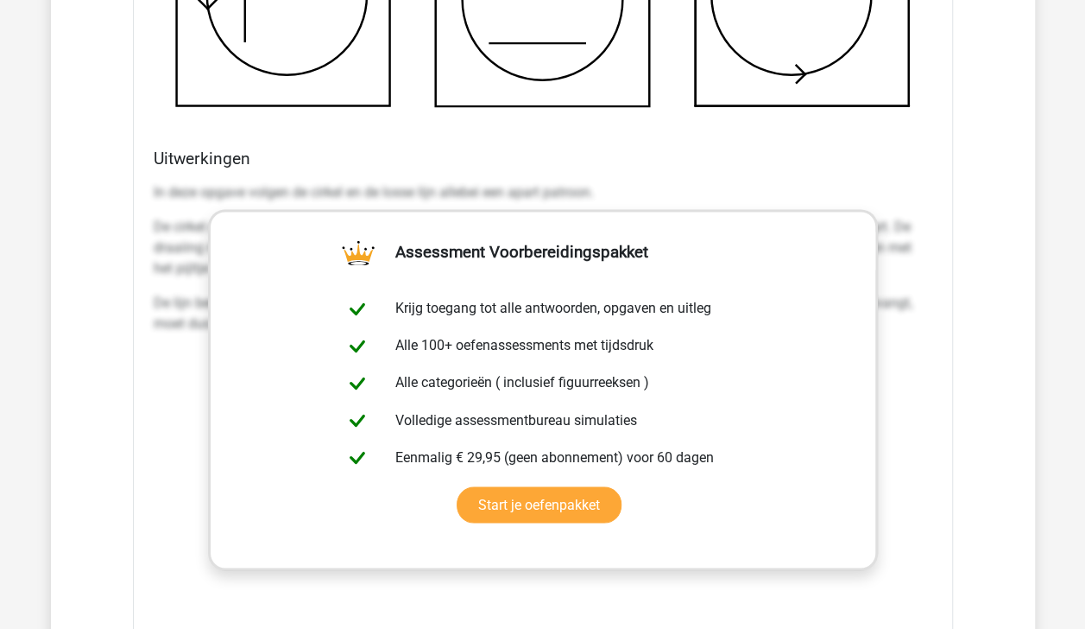
scroll to position [5022, 0]
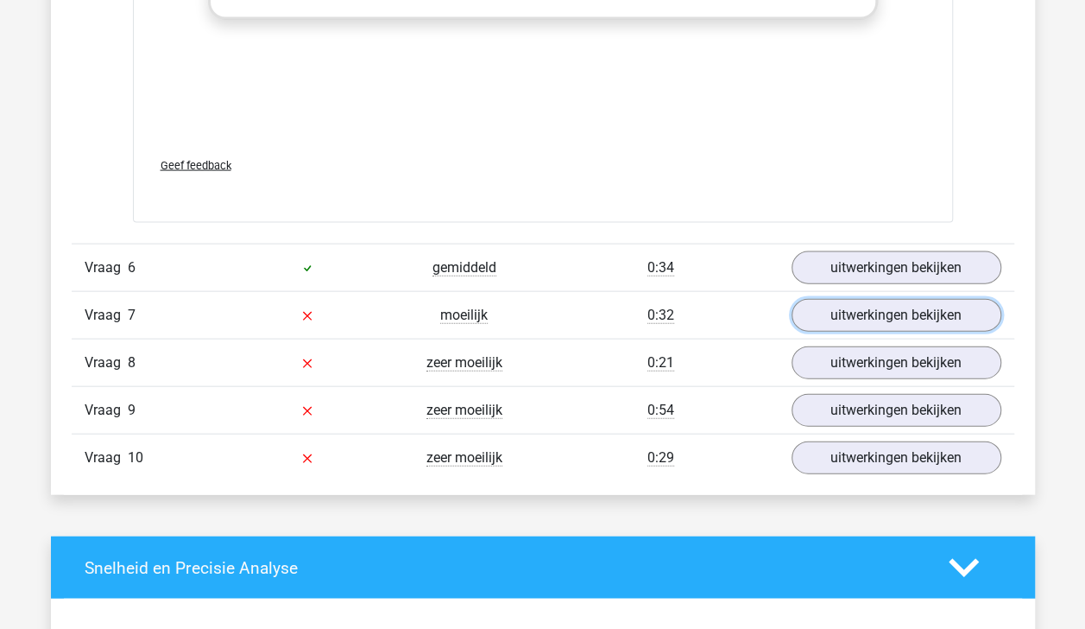
click at [941, 300] on link "uitwerkingen bekijken" at bounding box center [897, 315] width 210 height 33
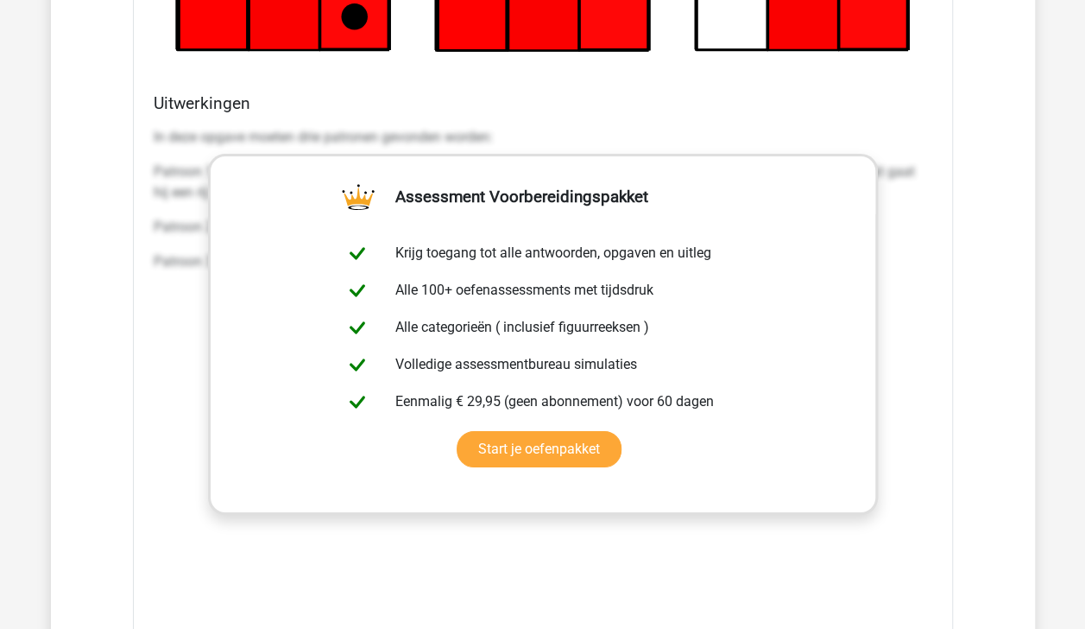
scroll to position [6619, 0]
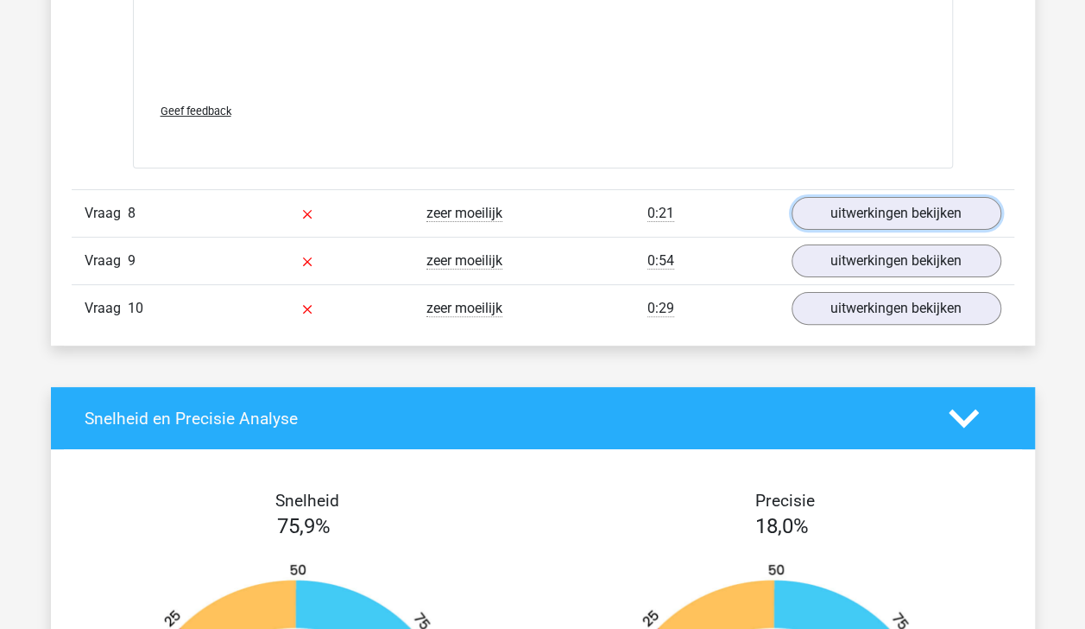
click at [886, 211] on link "uitwerkingen bekijken" at bounding box center [897, 213] width 210 height 33
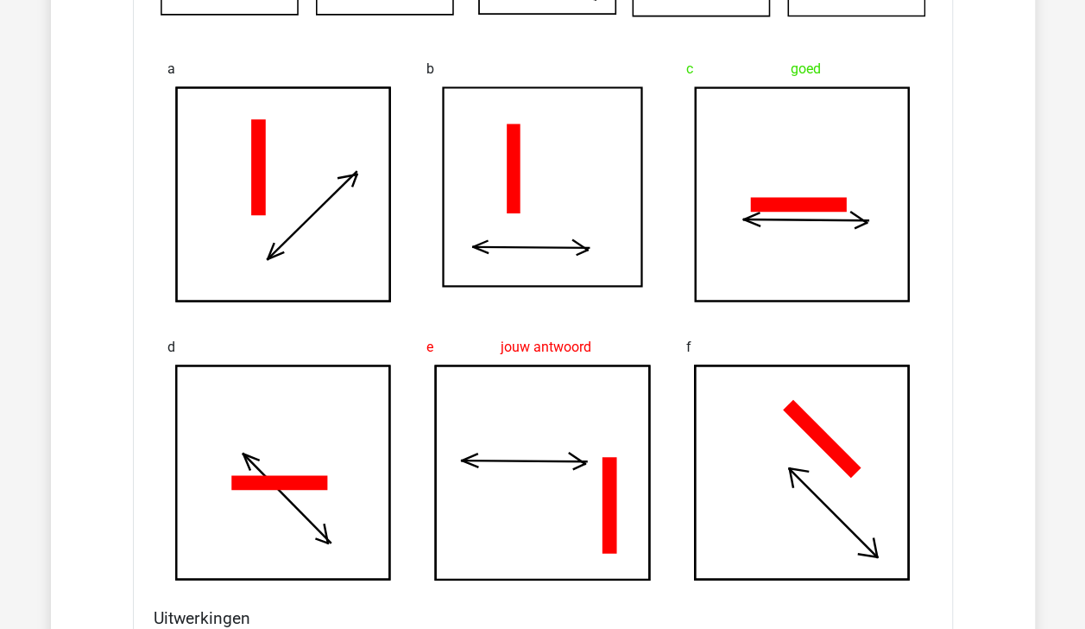
scroll to position [7584, 0]
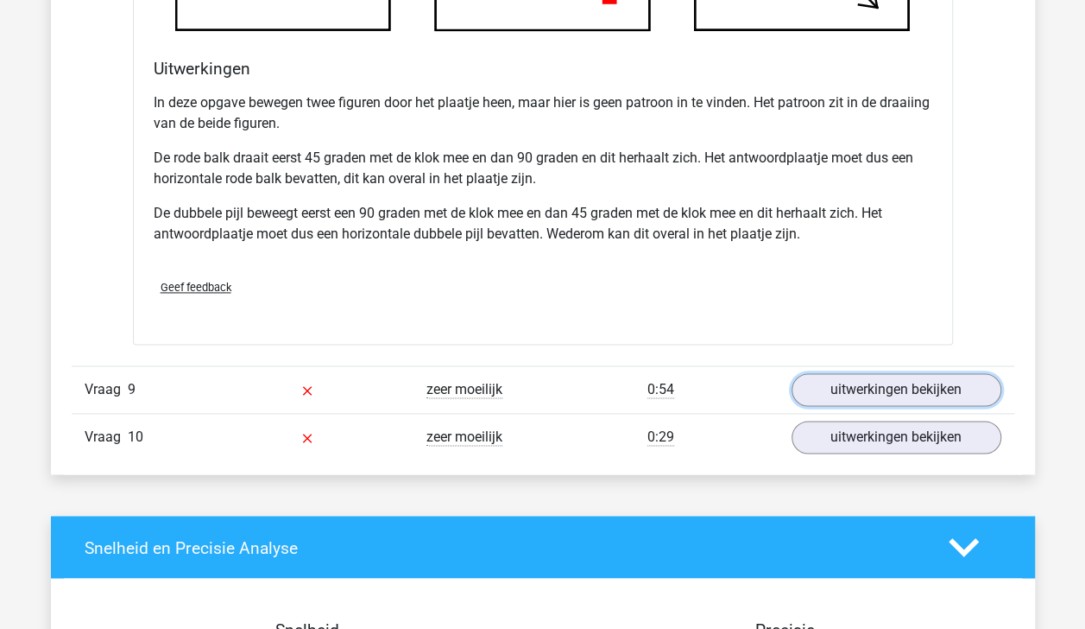
click at [965, 377] on link "uitwerkingen bekijken" at bounding box center [897, 389] width 210 height 33
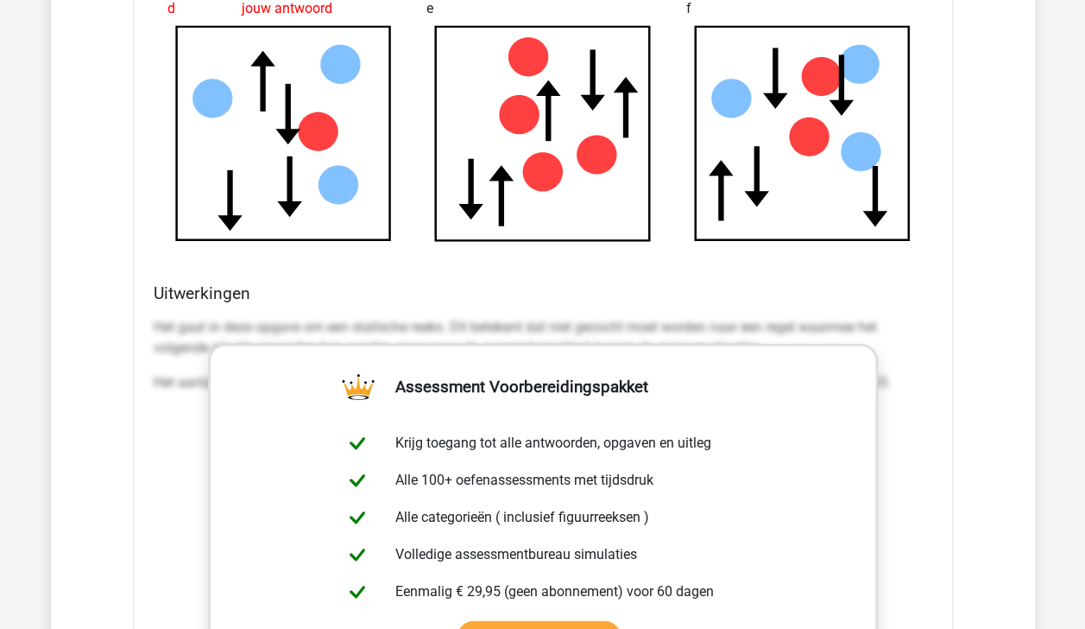
scroll to position [9064, 0]
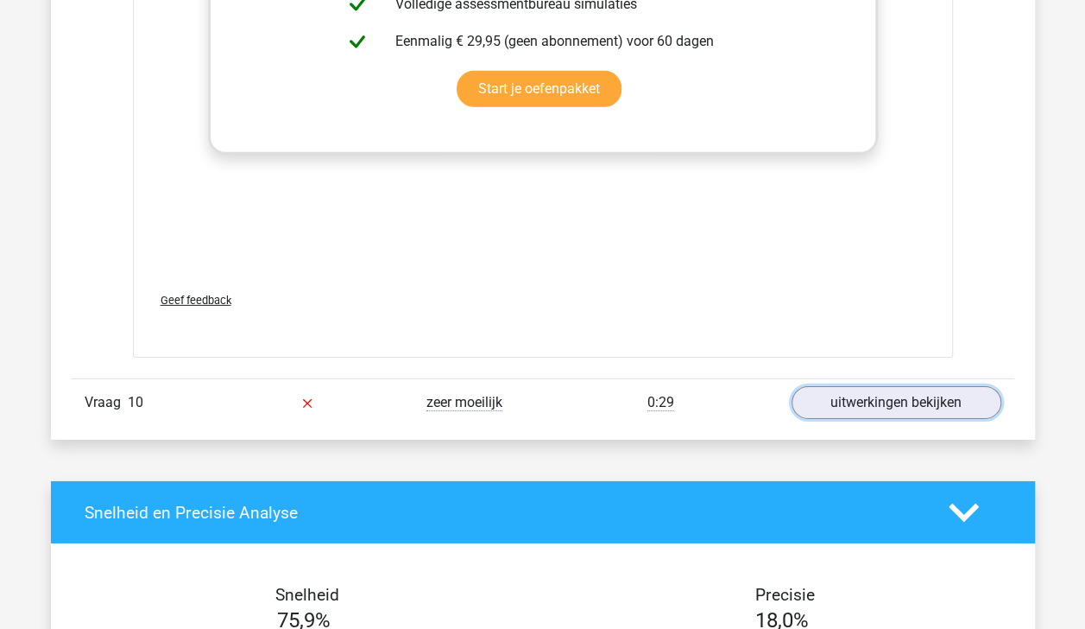
click at [943, 401] on link "uitwerkingen bekijken" at bounding box center [897, 402] width 210 height 33
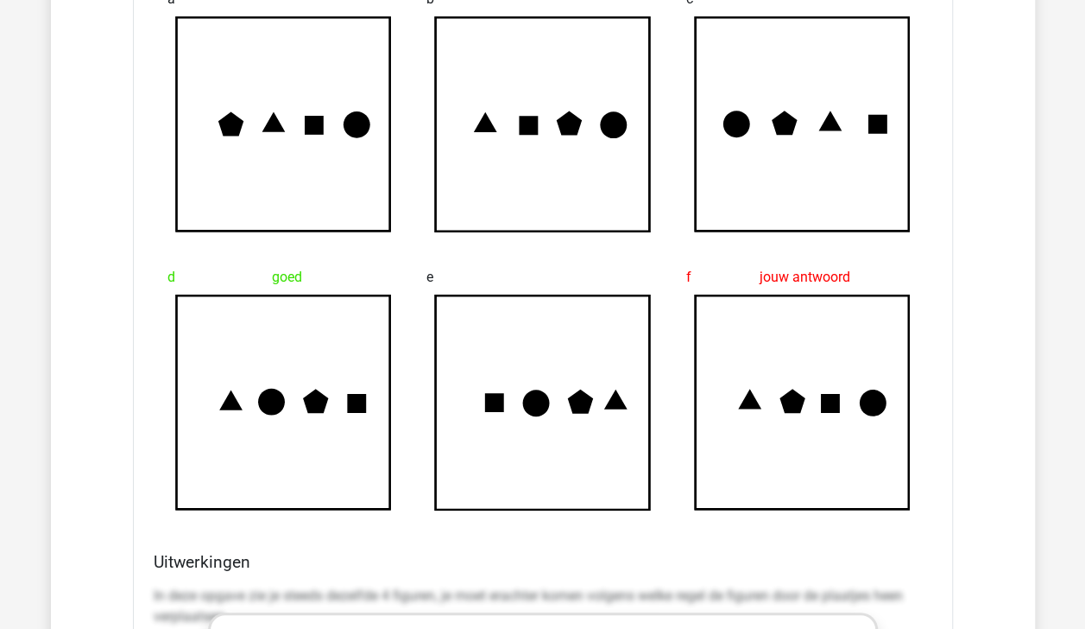
scroll to position [9927, 0]
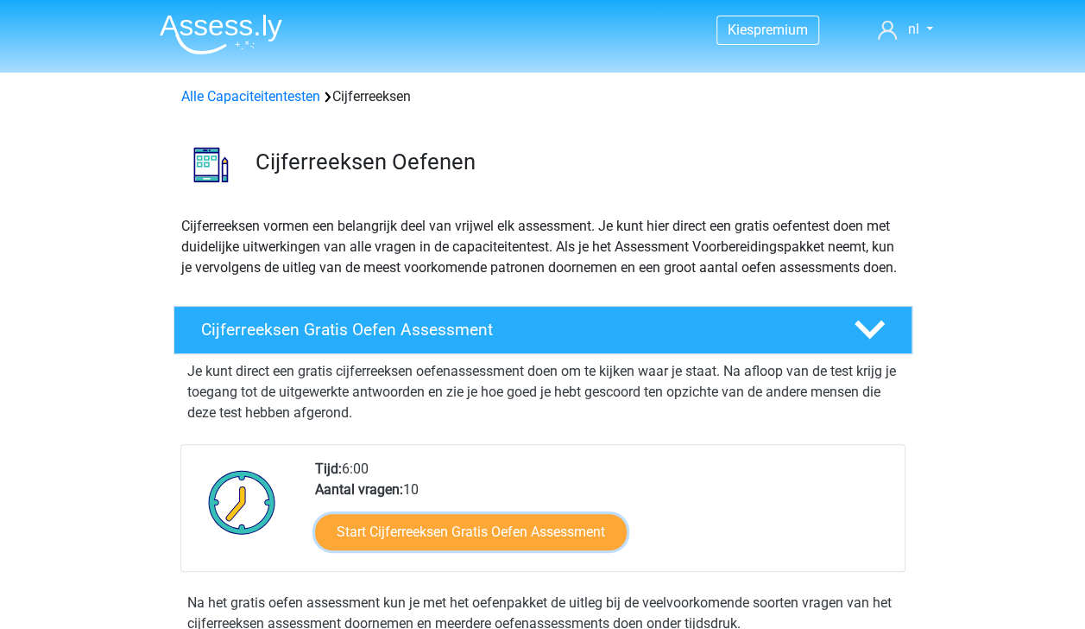
click at [532, 550] on link "Start Cijferreeksen Gratis Oefen Assessment" at bounding box center [471, 532] width 312 height 36
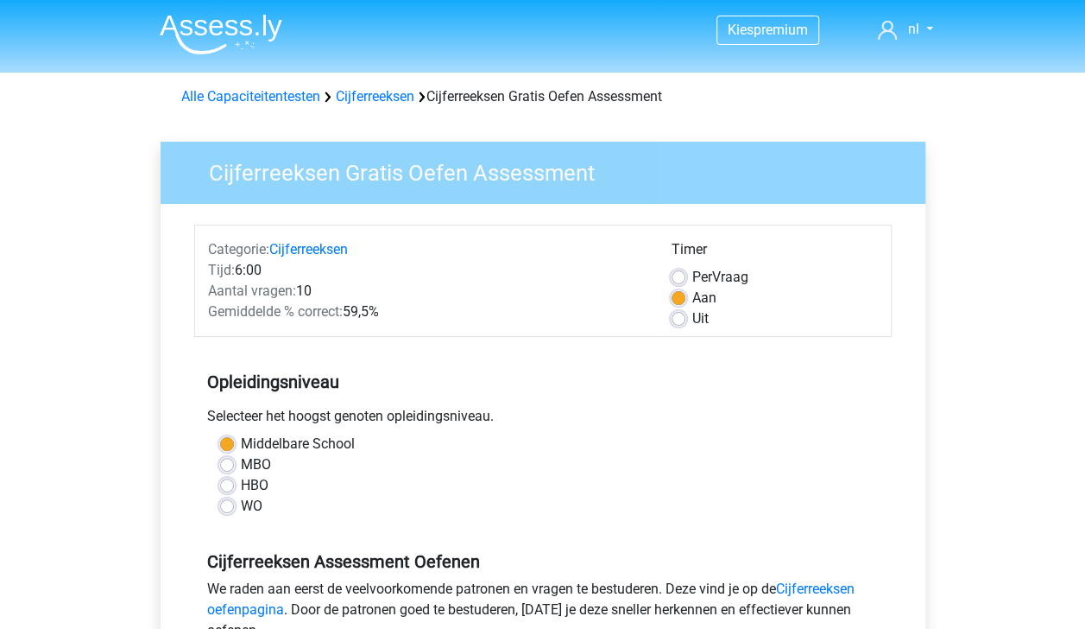
scroll to position [549, 0]
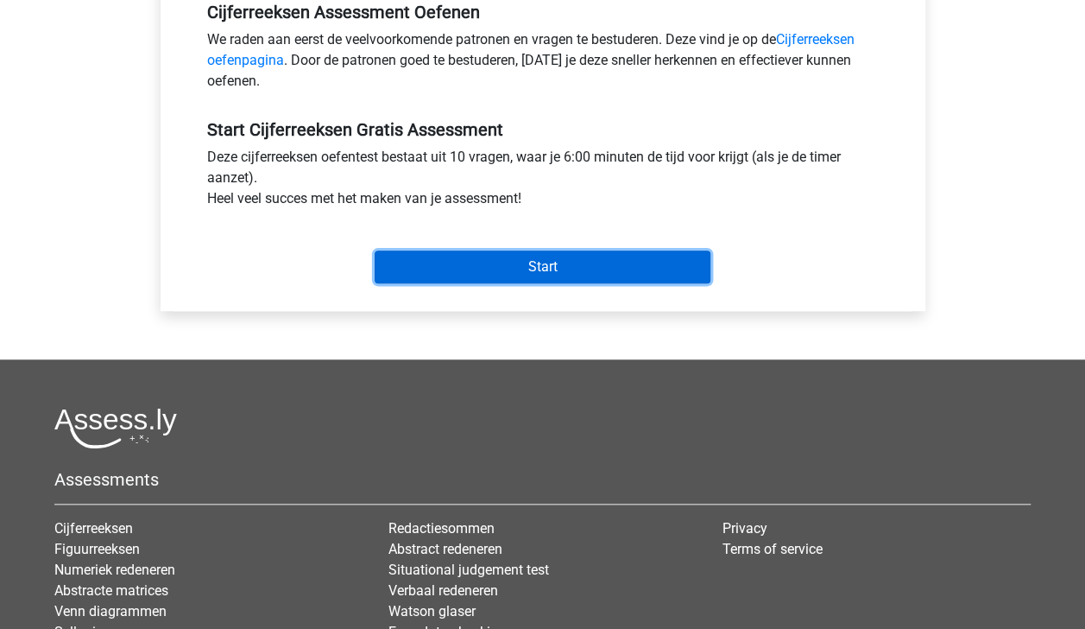
click at [561, 268] on input "Start" at bounding box center [543, 266] width 336 height 33
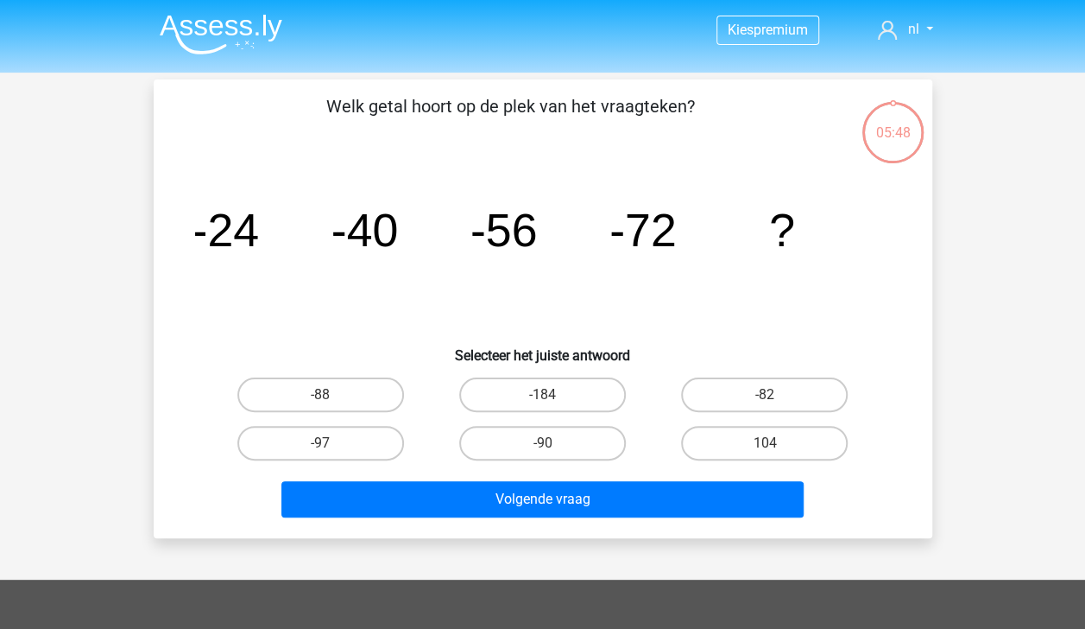
click at [341, 395] on label "-88" at bounding box center [320, 394] width 167 height 35
click at [332, 395] on input "-88" at bounding box center [325, 400] width 11 height 11
radio input "true"
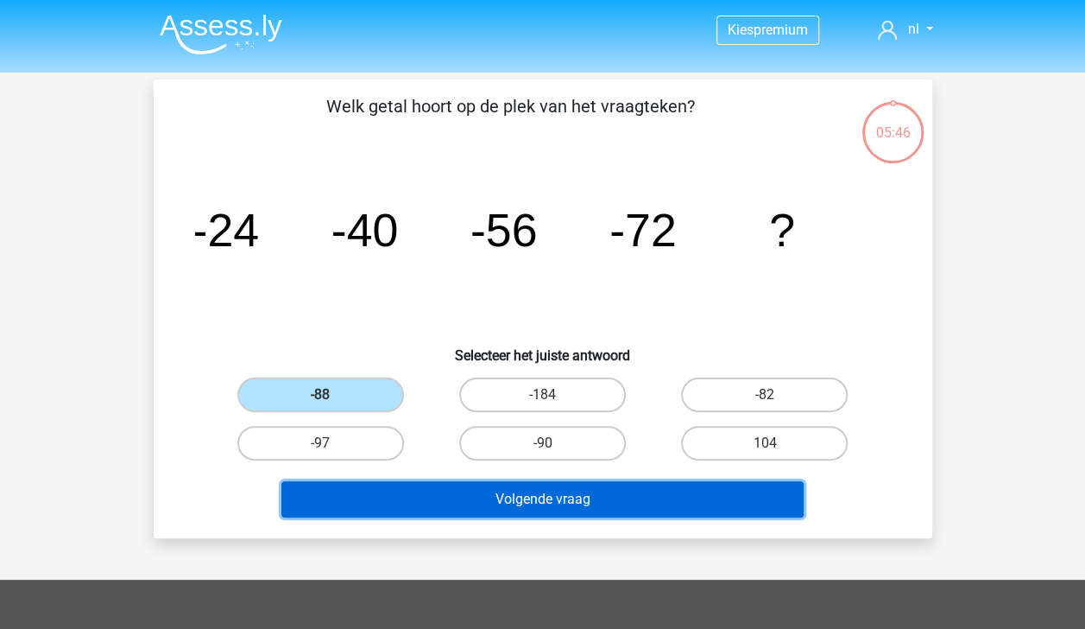
click at [513, 504] on button "Volgende vraag" at bounding box center [542, 499] width 522 height 36
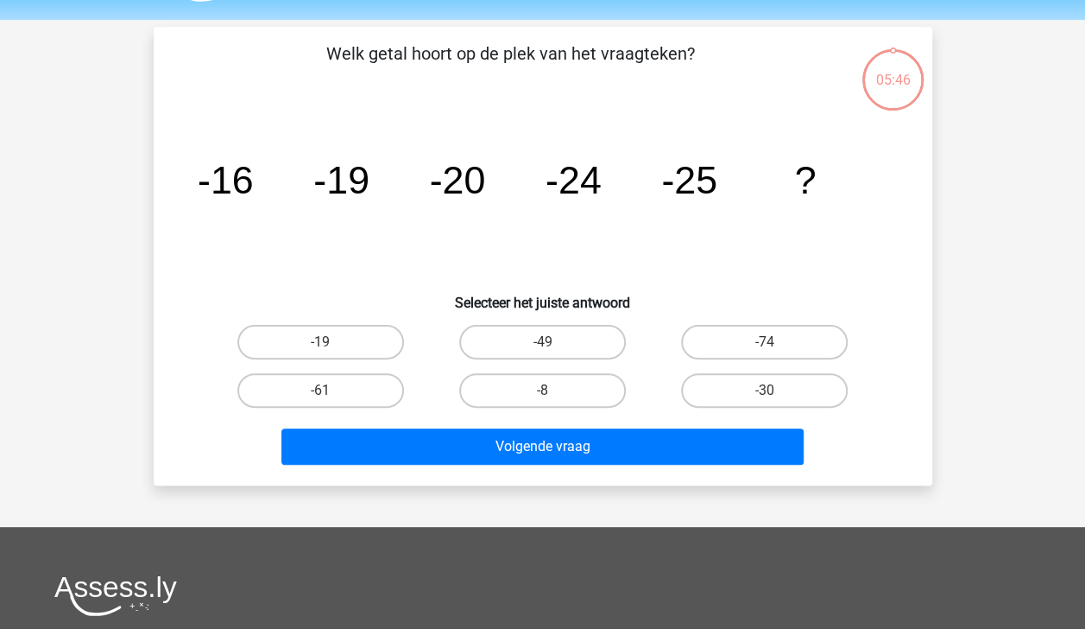
scroll to position [79, 0]
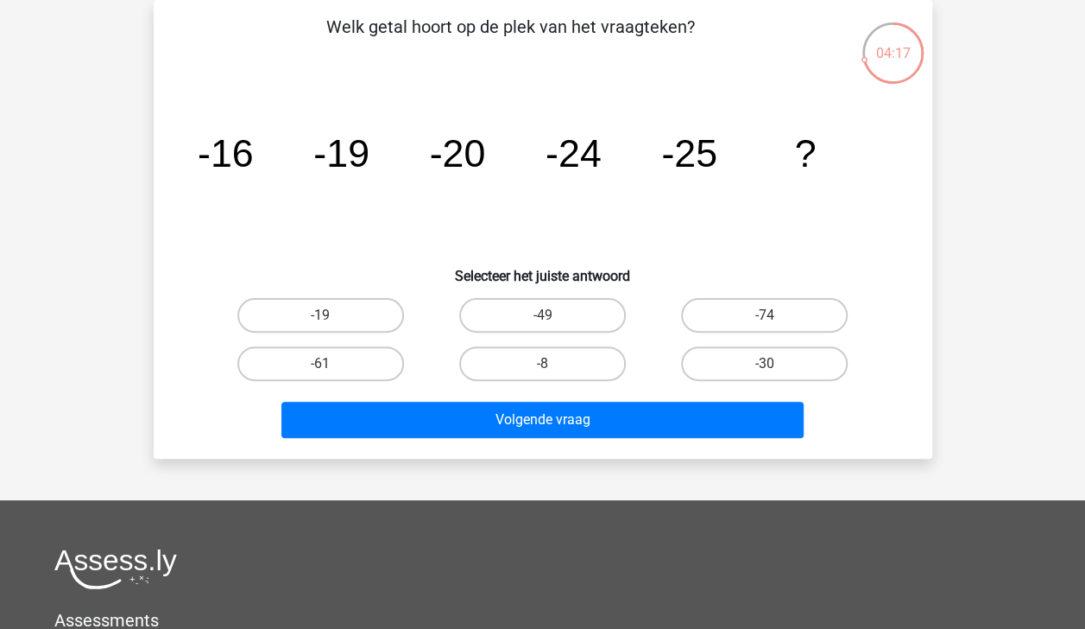
click at [547, 312] on label "-49" at bounding box center [542, 315] width 167 height 35
click at [547, 315] on input "-49" at bounding box center [547, 320] width 11 height 11
radio input "true"
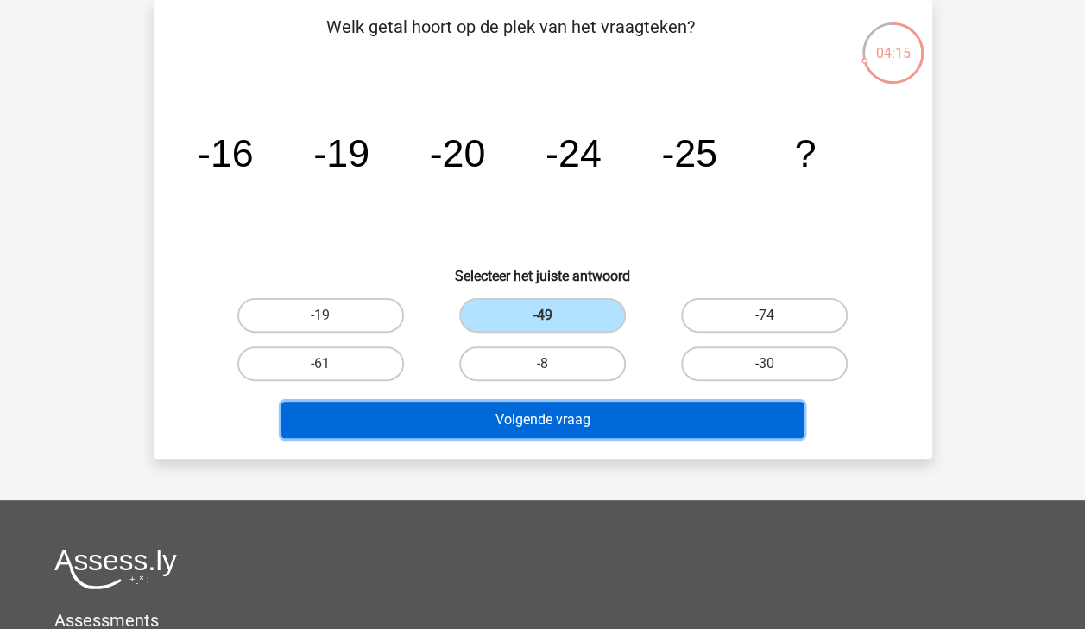
click at [532, 416] on button "Volgende vraag" at bounding box center [542, 419] width 522 height 36
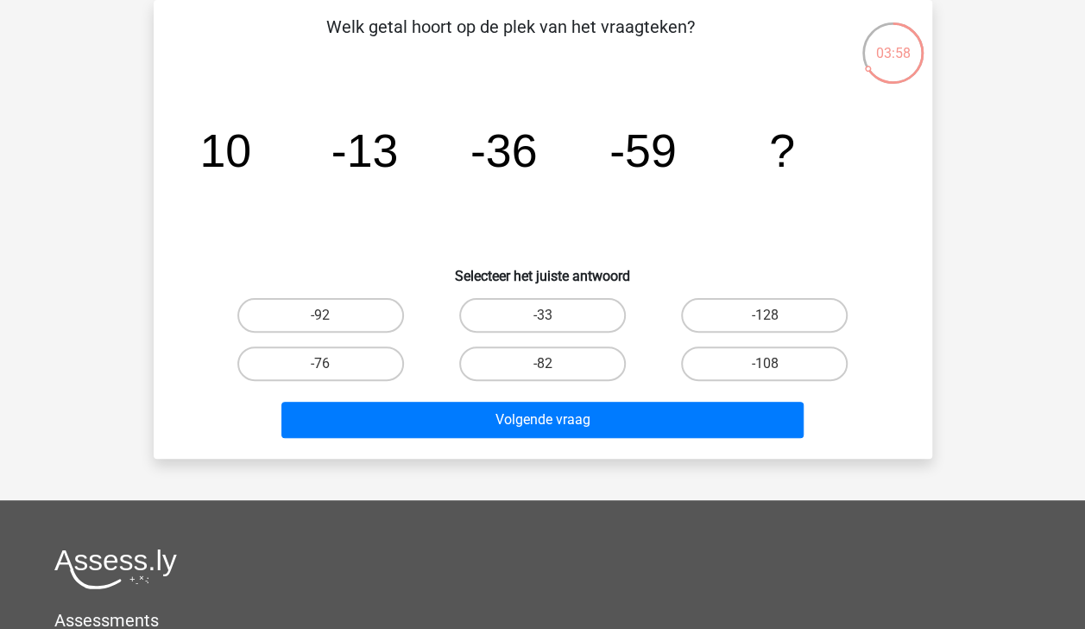
click at [548, 365] on input "-82" at bounding box center [547, 368] width 11 height 11
radio input "true"
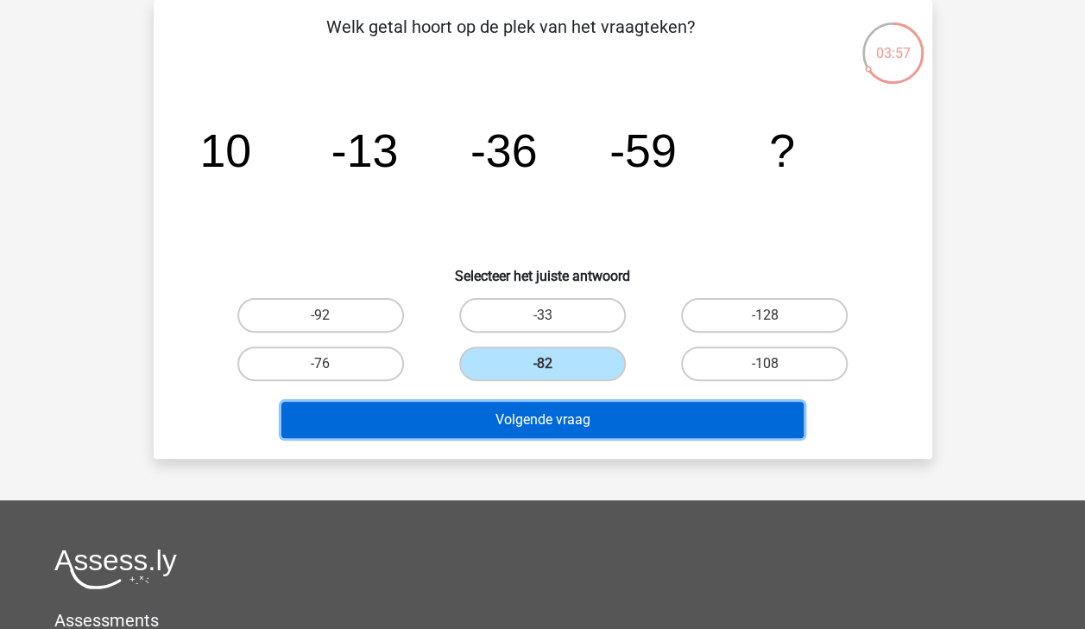
click at [534, 418] on button "Volgende vraag" at bounding box center [542, 419] width 522 height 36
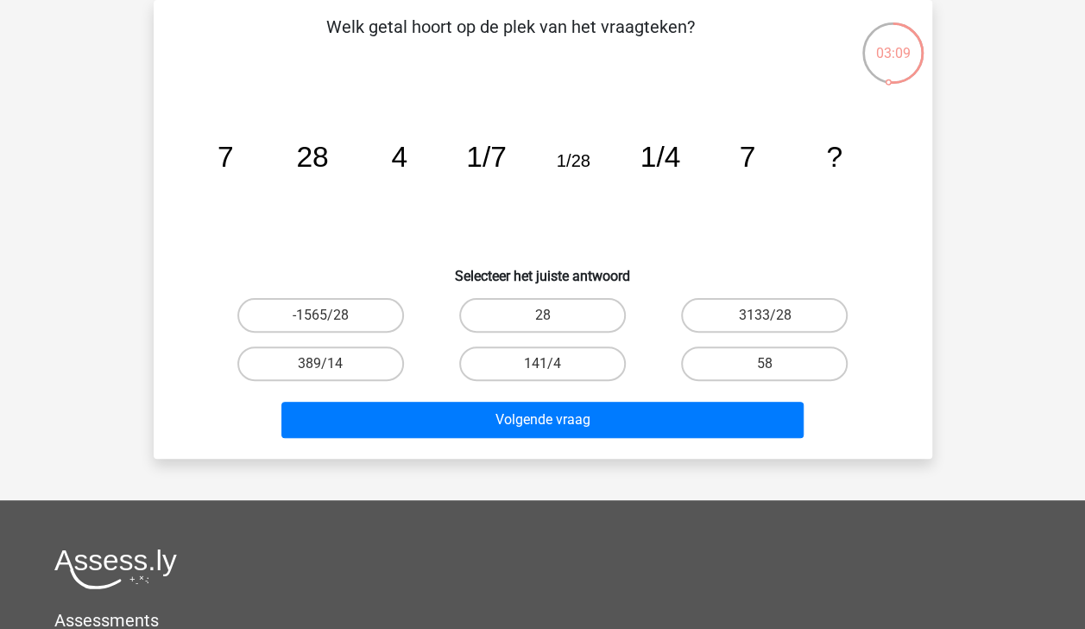
click at [558, 368] on label "141/4" at bounding box center [542, 363] width 167 height 35
click at [553, 368] on input "141/4" at bounding box center [547, 368] width 11 height 11
radio input "true"
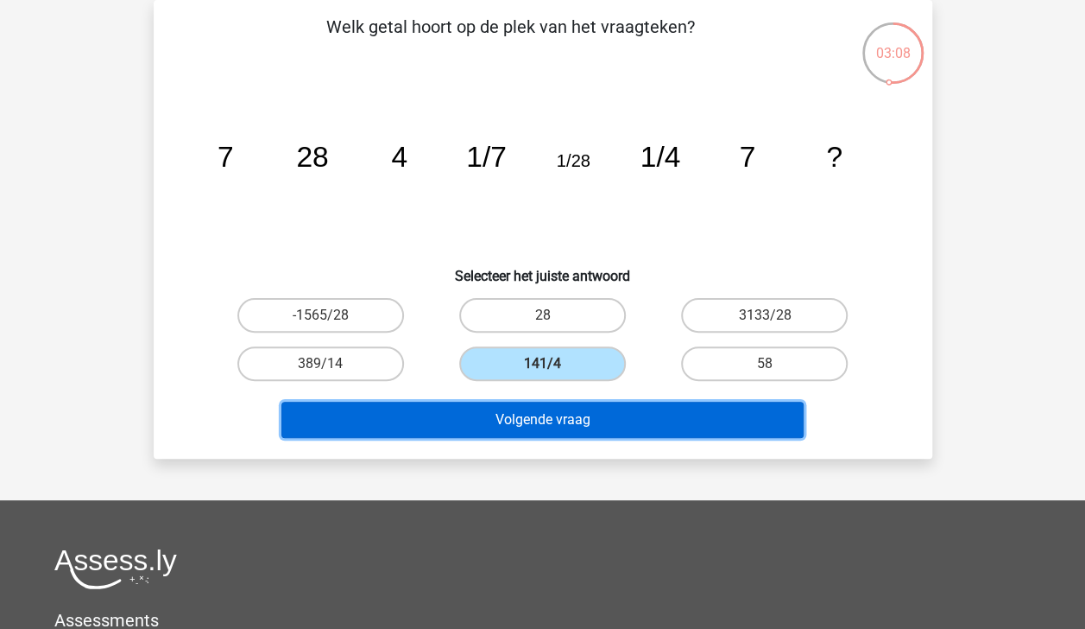
click at [546, 413] on button "Volgende vraag" at bounding box center [542, 419] width 522 height 36
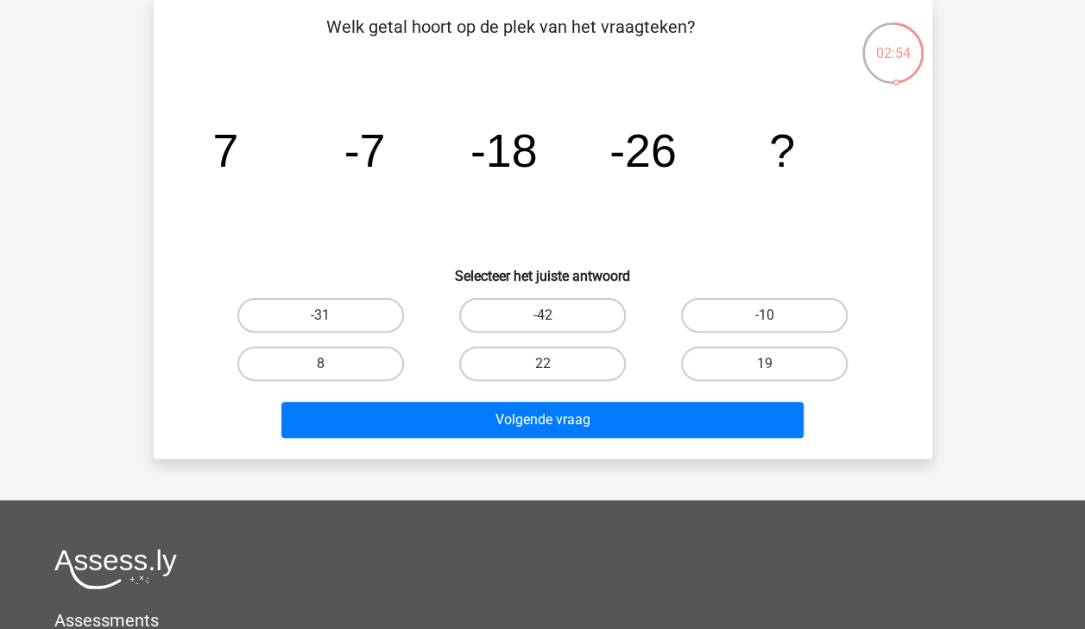
click at [573, 322] on label "-42" at bounding box center [542, 315] width 167 height 35
click at [553, 322] on input "-42" at bounding box center [547, 320] width 11 height 11
radio input "true"
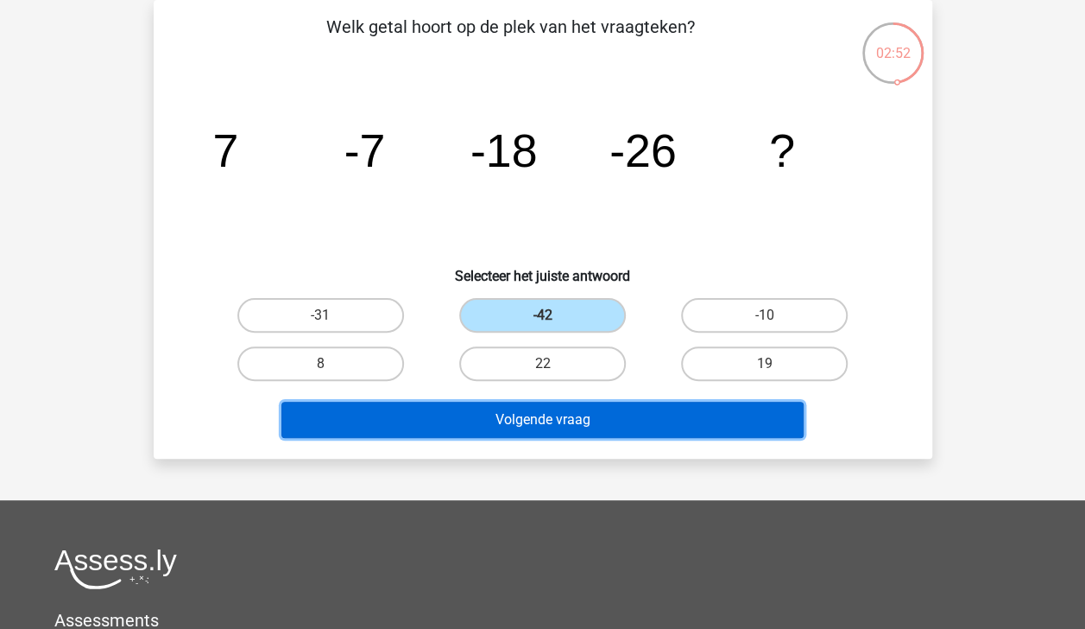
click at [547, 418] on button "Volgende vraag" at bounding box center [542, 419] width 522 height 36
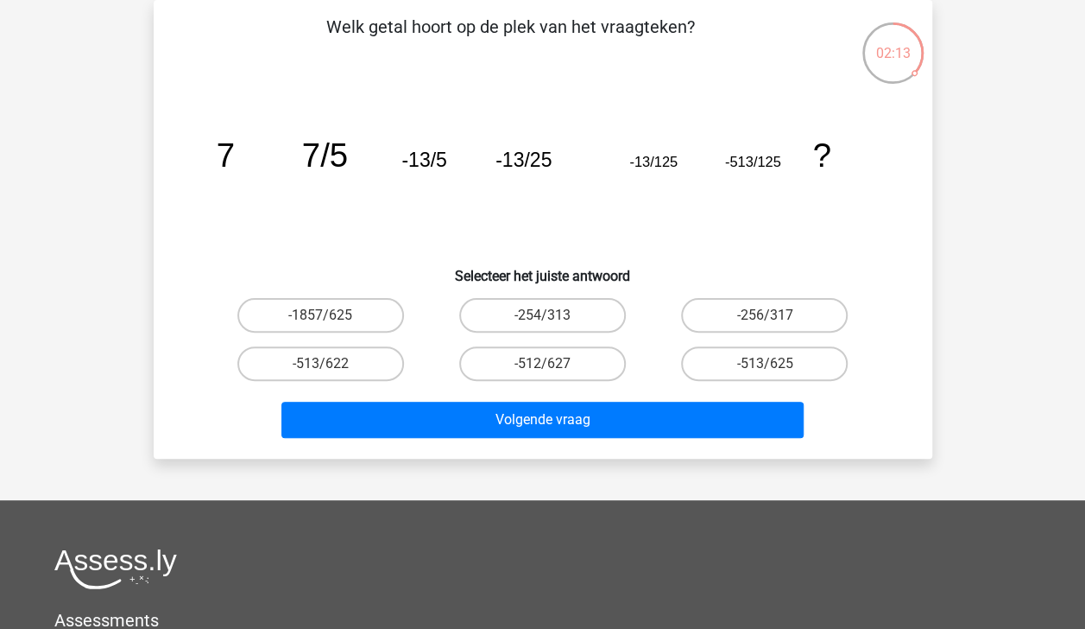
click at [762, 359] on label "-513/625" at bounding box center [764, 363] width 167 height 35
click at [765, 363] on input "-513/625" at bounding box center [770, 368] width 11 height 11
radio input "true"
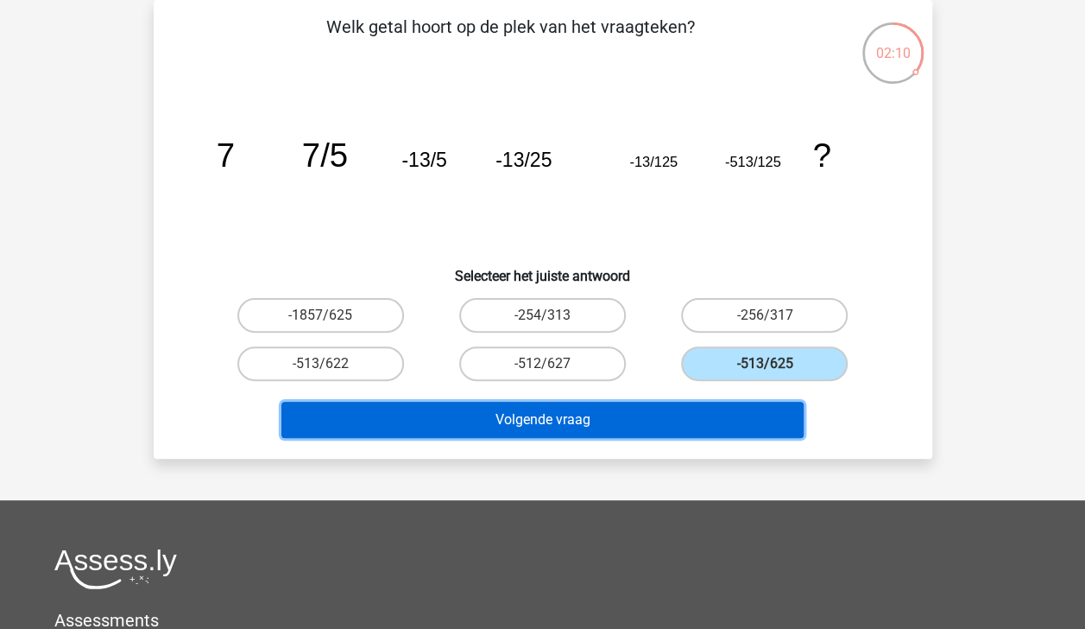
click at [535, 421] on button "Volgende vraag" at bounding box center [542, 419] width 522 height 36
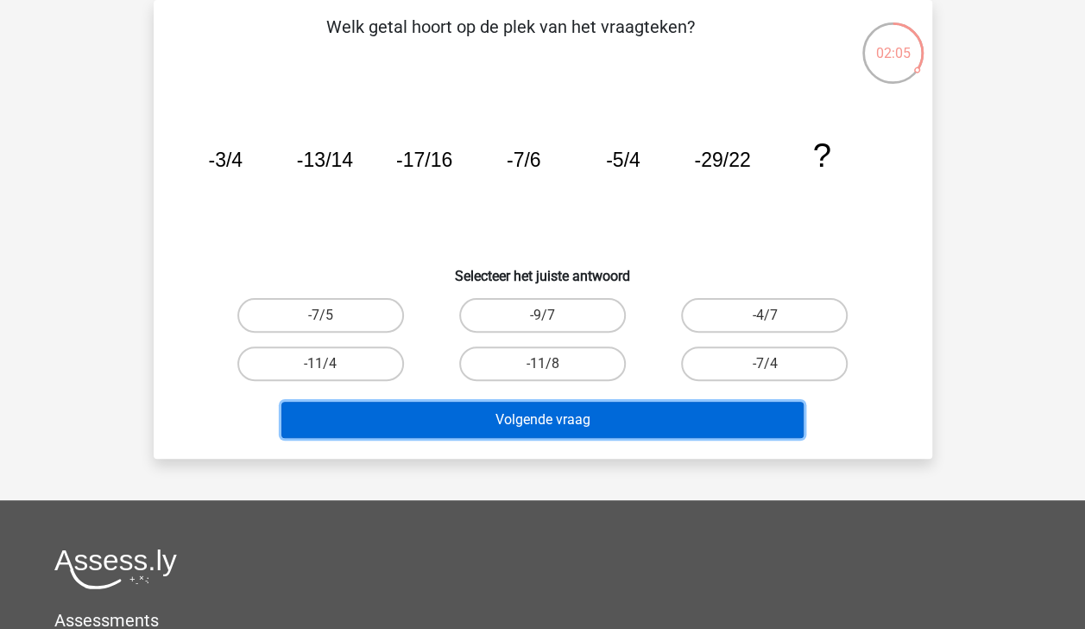
click at [535, 421] on button "Volgende vraag" at bounding box center [542, 419] width 522 height 36
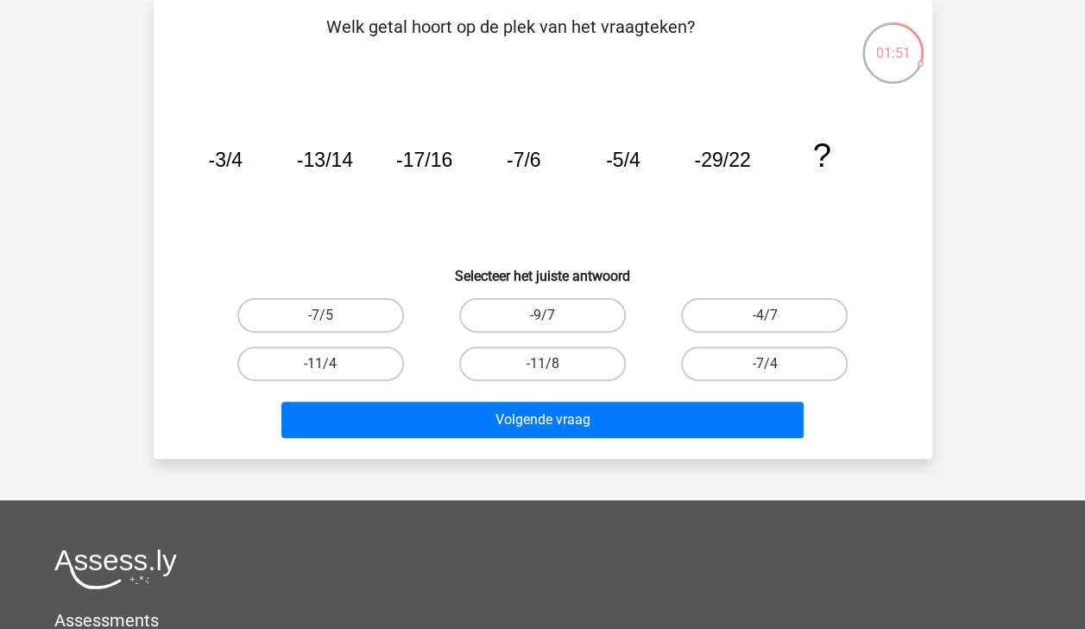
click at [369, 375] on label "-11/4" at bounding box center [320, 363] width 167 height 35
click at [332, 375] on input "-11/4" at bounding box center [325, 368] width 11 height 11
radio input "true"
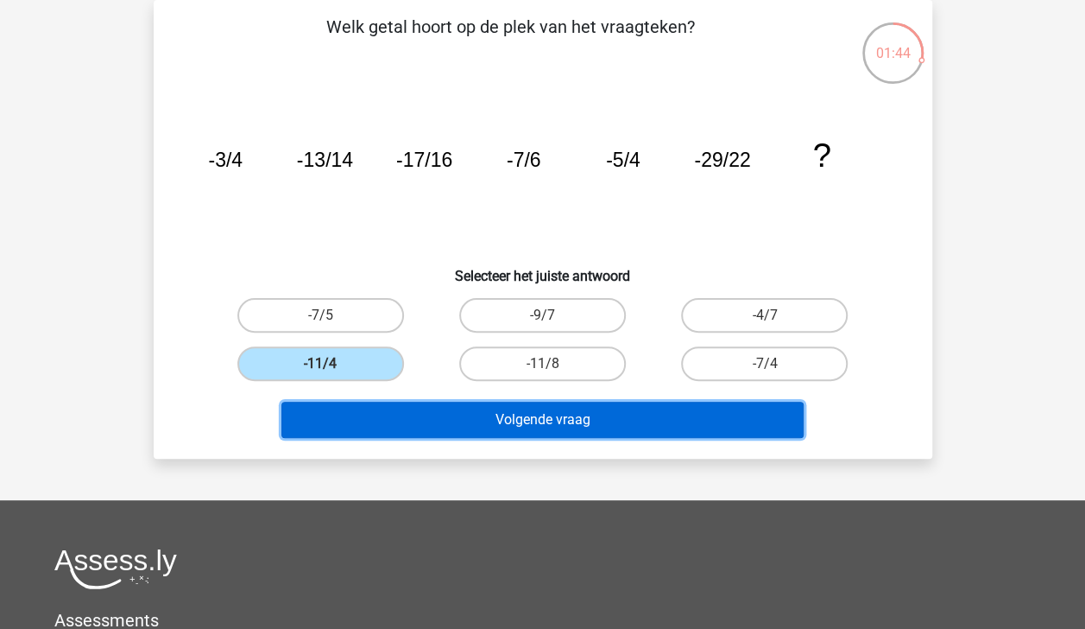
click at [570, 425] on button "Volgende vraag" at bounding box center [542, 419] width 522 height 36
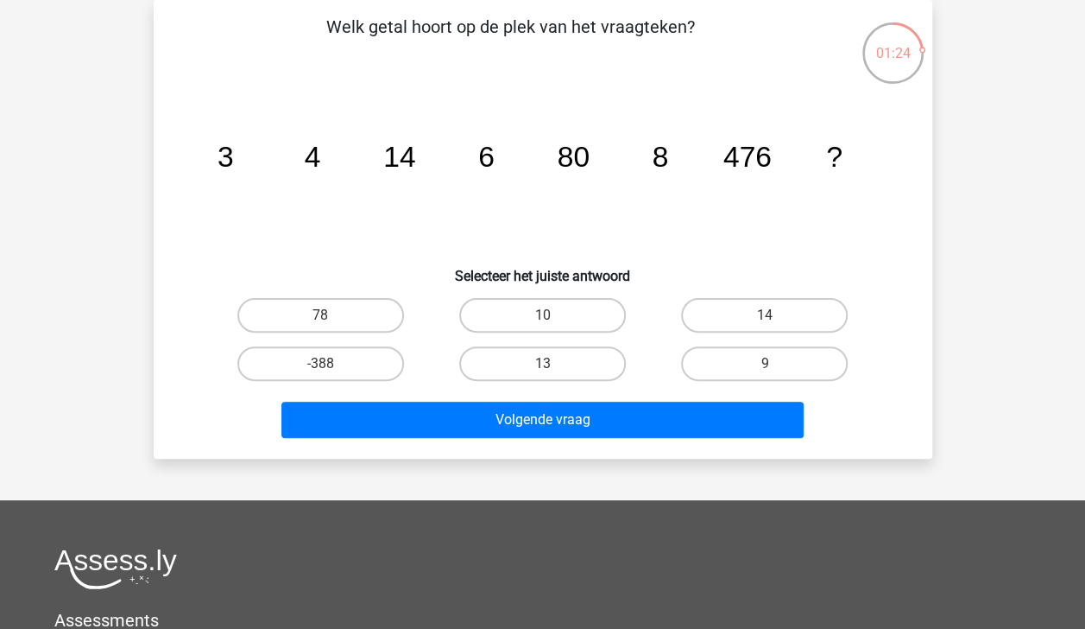
click at [571, 307] on label "10" at bounding box center [542, 315] width 167 height 35
click at [553, 315] on input "10" at bounding box center [547, 320] width 11 height 11
radio input "true"
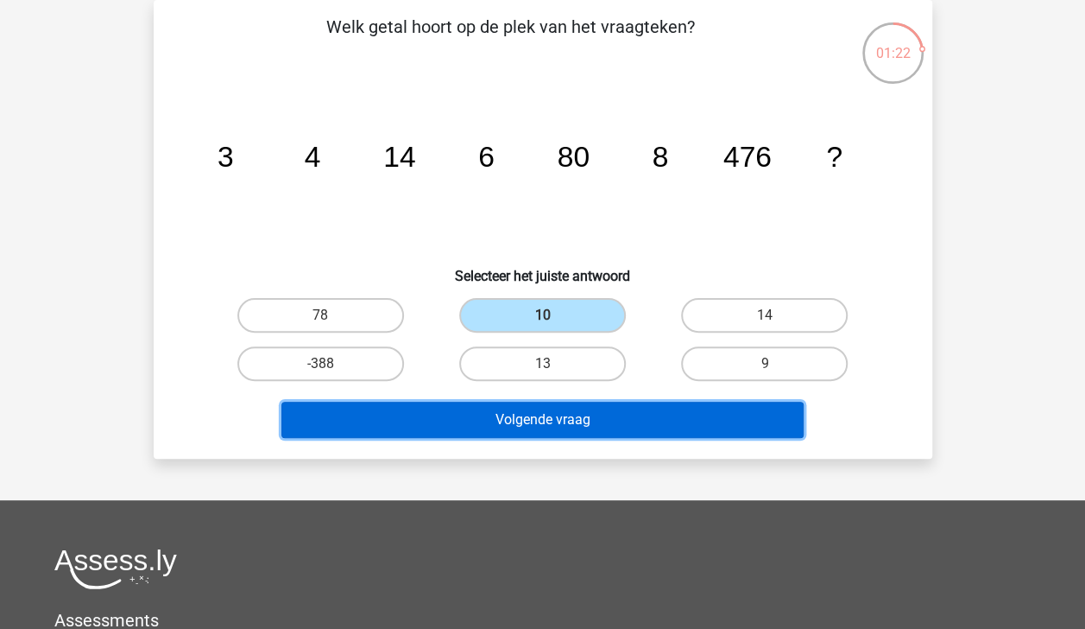
click at [551, 420] on button "Volgende vraag" at bounding box center [542, 419] width 522 height 36
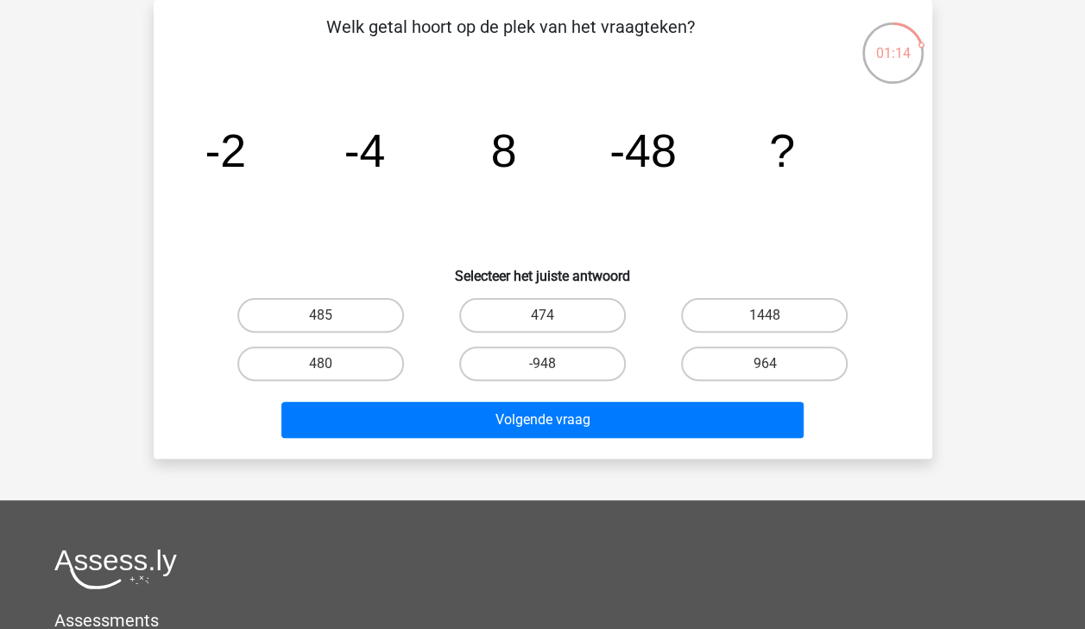
click at [560, 377] on label "-948" at bounding box center [542, 363] width 167 height 35
click at [553, 375] on input "-948" at bounding box center [547, 368] width 11 height 11
radio input "true"
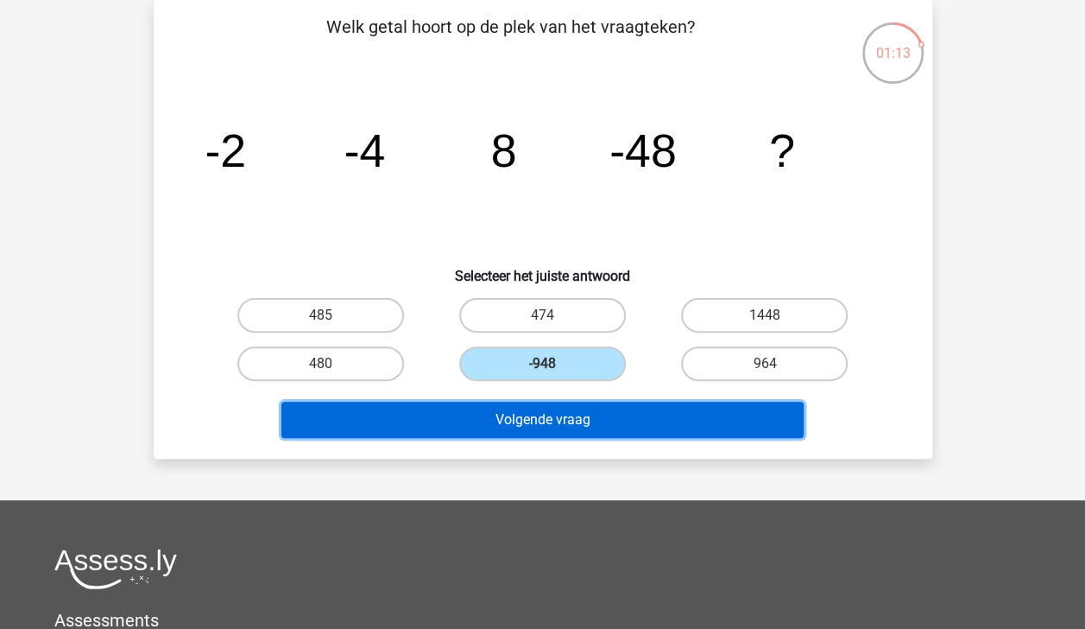
click at [559, 427] on button "Volgende vraag" at bounding box center [542, 419] width 522 height 36
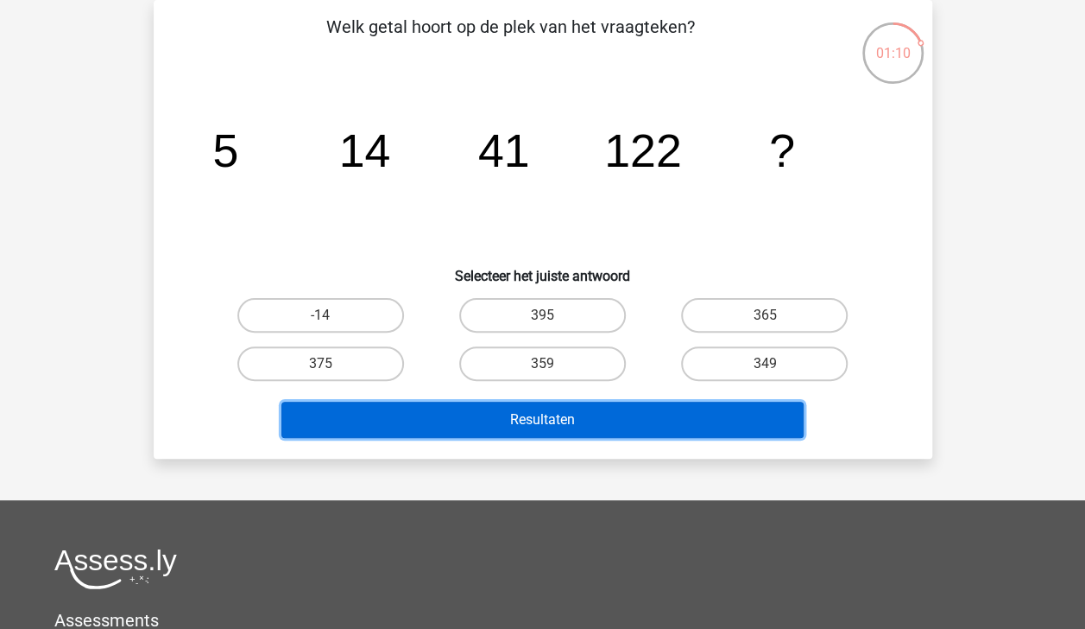
click at [559, 427] on button "Resultaten" at bounding box center [542, 419] width 522 height 36
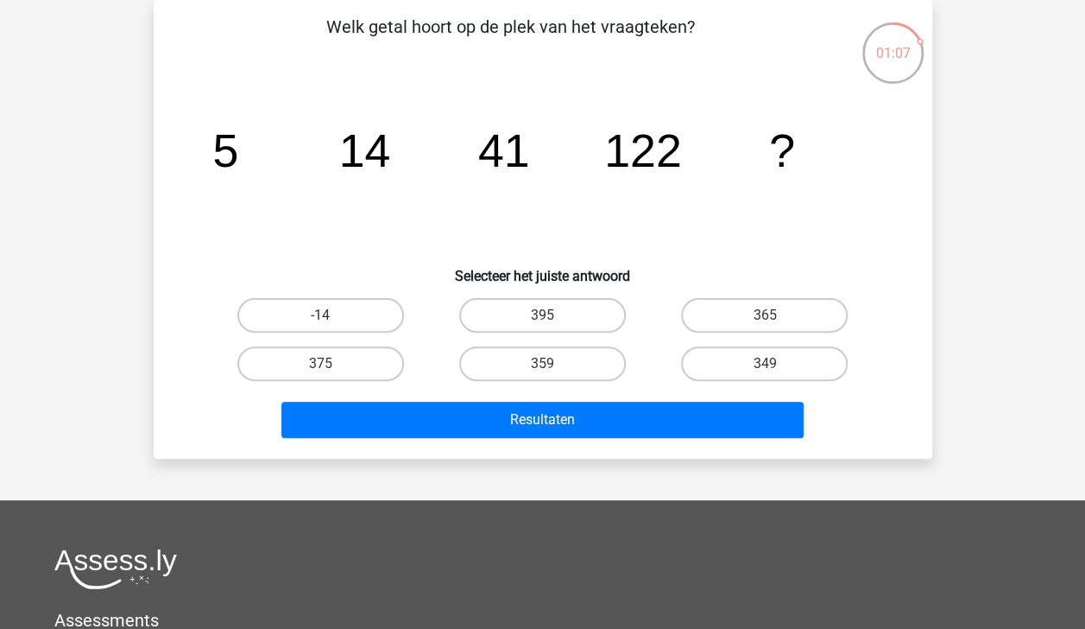
click at [560, 319] on label "395" at bounding box center [542, 315] width 167 height 35
click at [553, 319] on input "395" at bounding box center [547, 320] width 11 height 11
radio input "true"
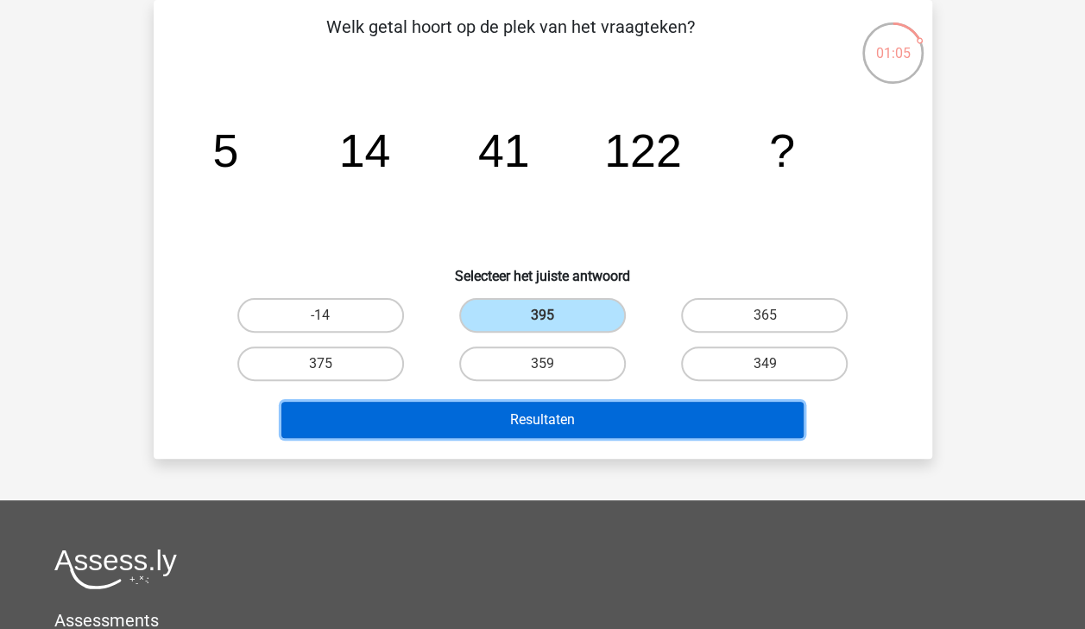
click at [551, 416] on button "Resultaten" at bounding box center [542, 419] width 522 height 36
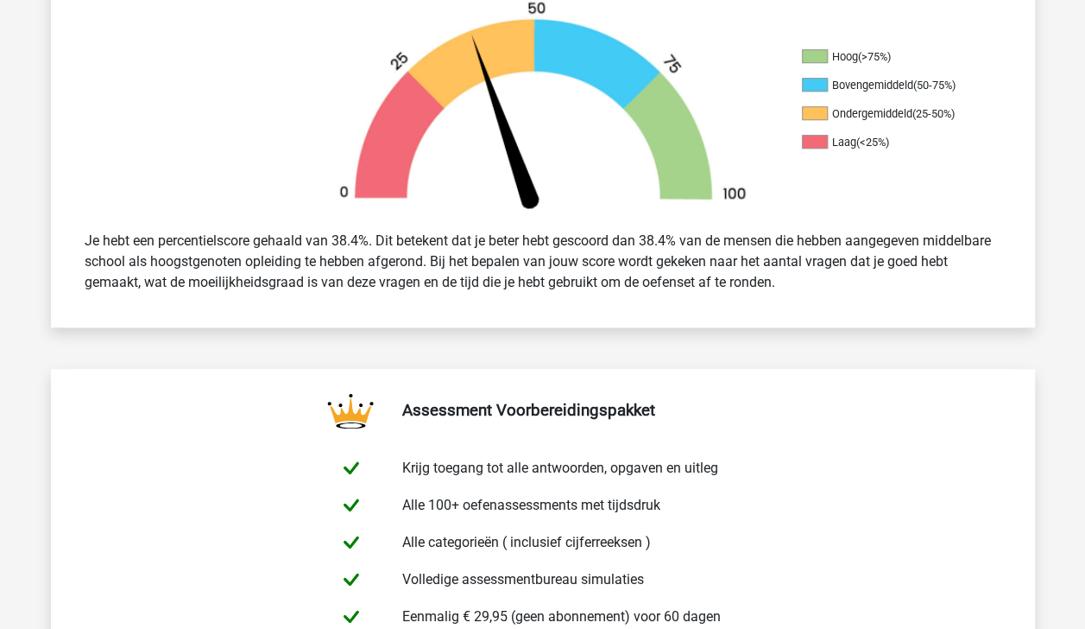
scroll to position [1099, 0]
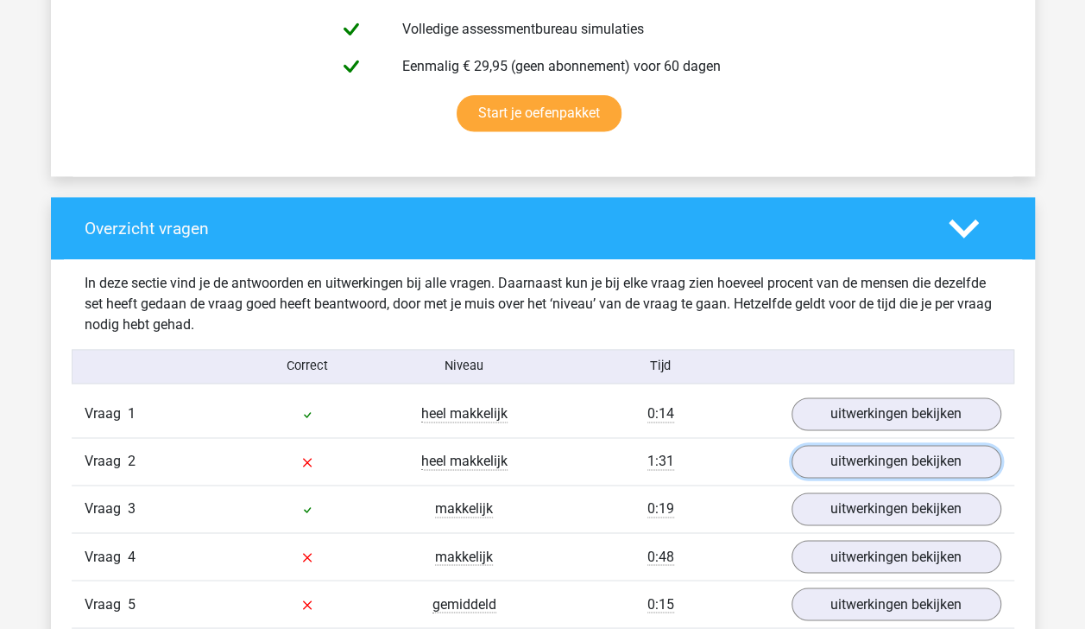
click at [916, 456] on link "uitwerkingen bekijken" at bounding box center [897, 461] width 210 height 33
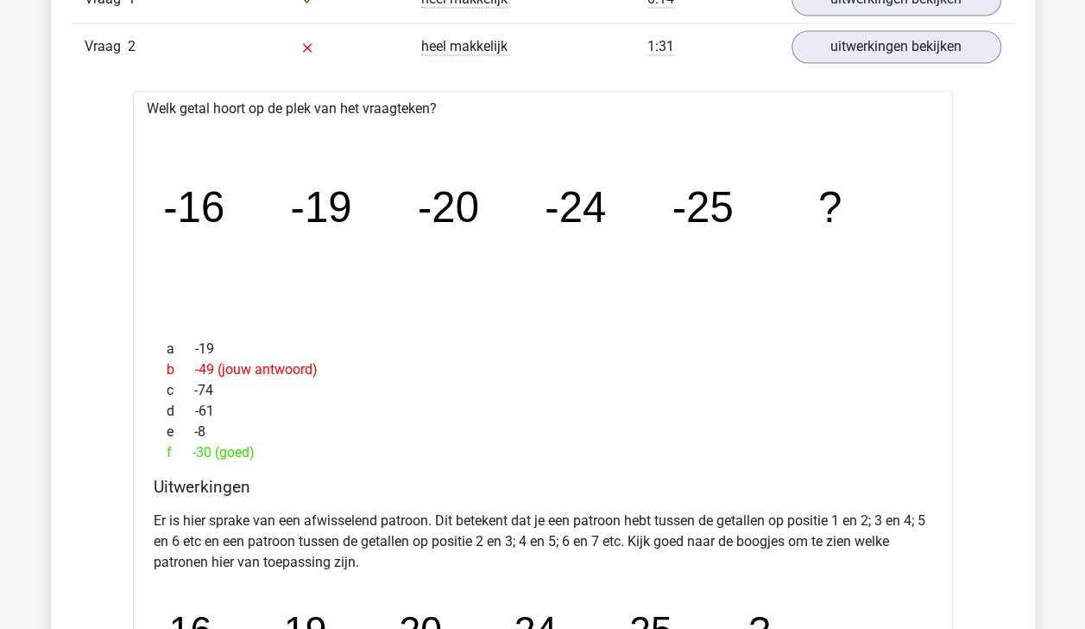
scroll to position [2064, 0]
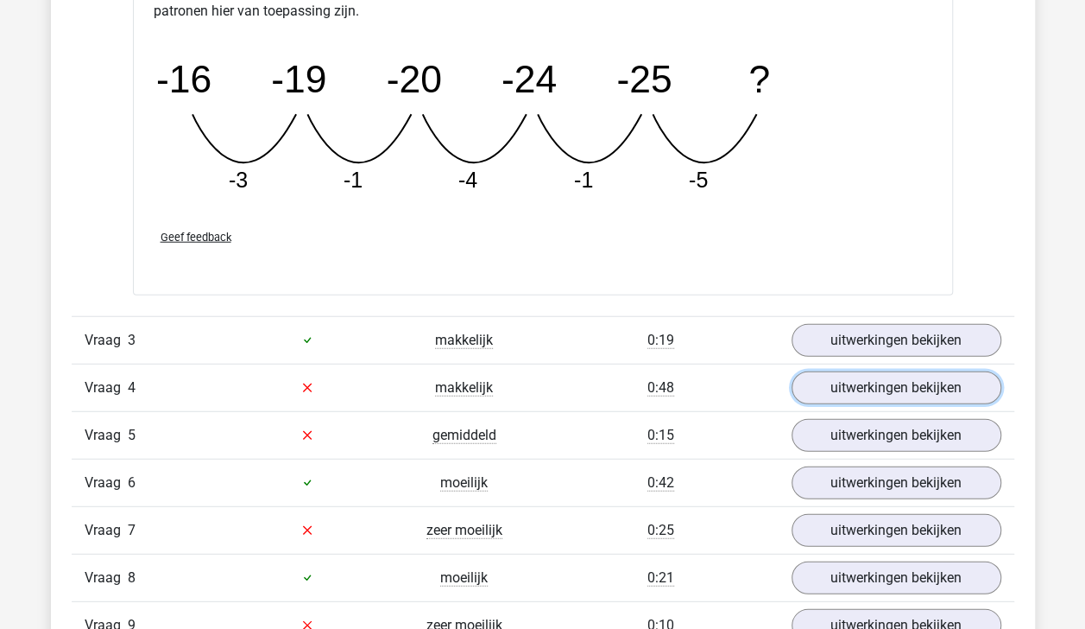
click at [931, 385] on link "uitwerkingen bekijken" at bounding box center [897, 387] width 210 height 33
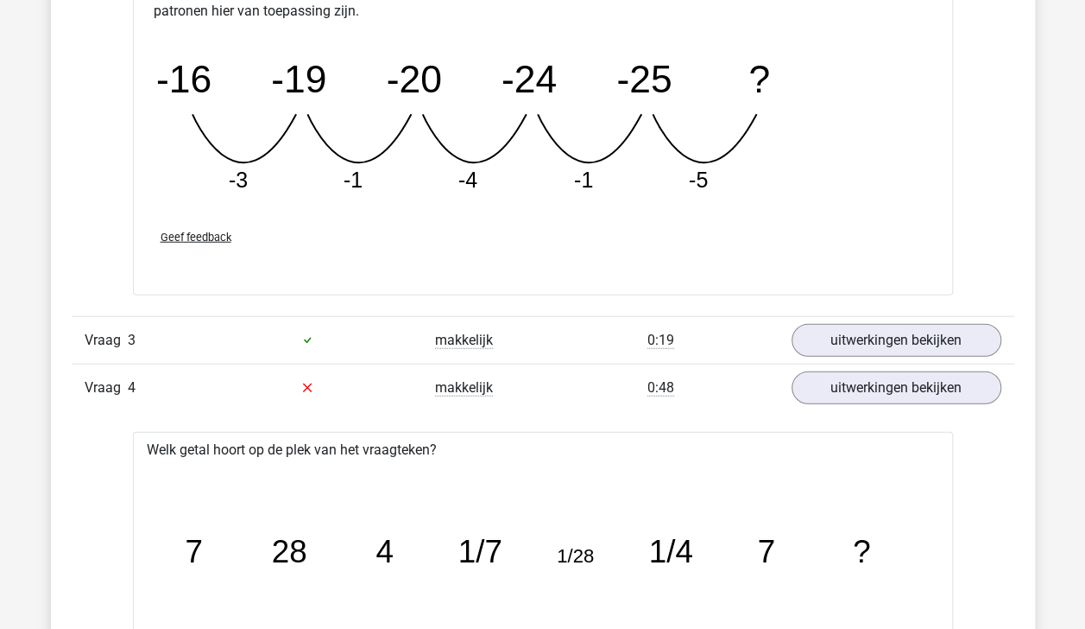
click at [1033, 554] on div "Overzicht vragen In deze sectie vind je de antwoorden en uitwerkingen bij alle …" at bounding box center [543, 420] width 984 height 2376
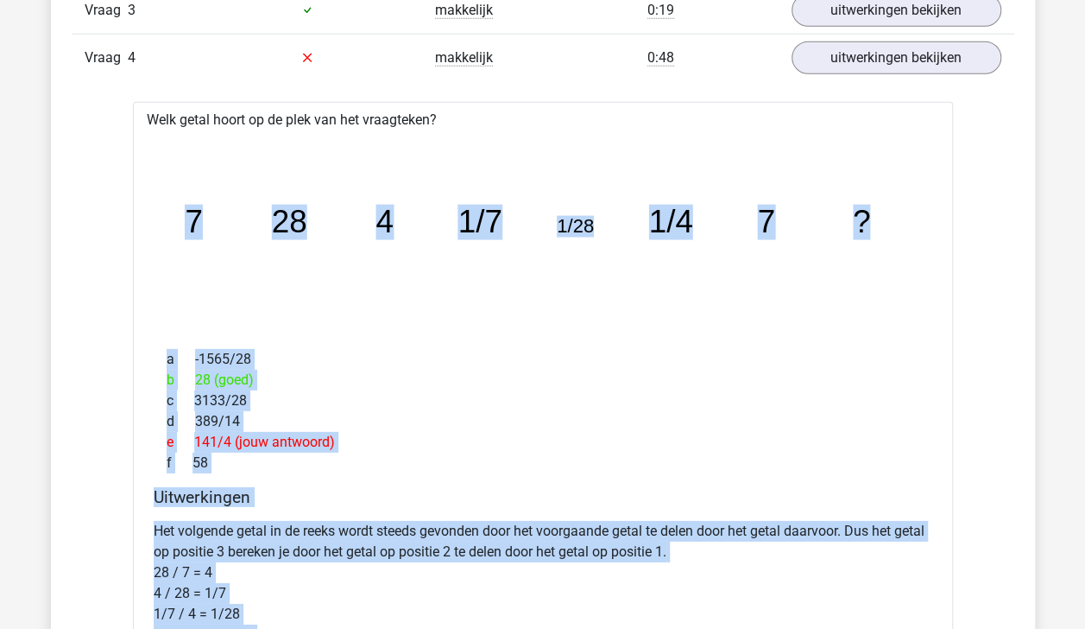
scroll to position [2460, 0]
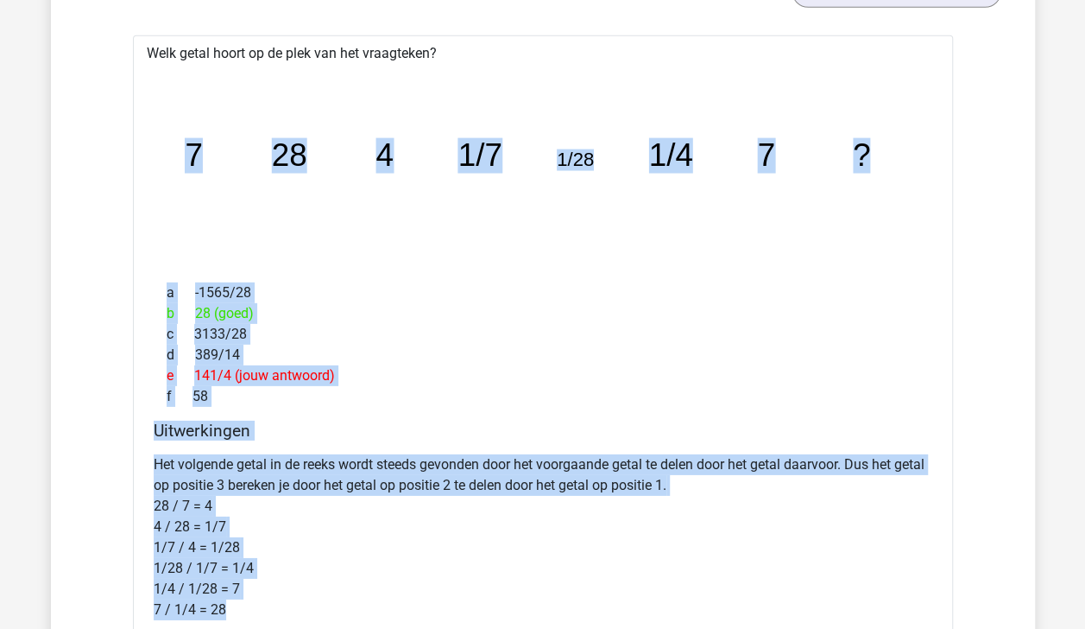
drag, startPoint x: 149, startPoint y: 242, endPoint x: 813, endPoint y: 389, distance: 680.8
click at [813, 389] on div "Welk getal hoort op de plek van het vraagteken? image/svg+xml 7 28 4 1/7 1/28 1…" at bounding box center [543, 464] width 820 height 858
click at [333, 174] on icon "image/svg+xml 7 28 4 1/7 1/28 1/4 7 ?" at bounding box center [543, 167] width 765 height 192
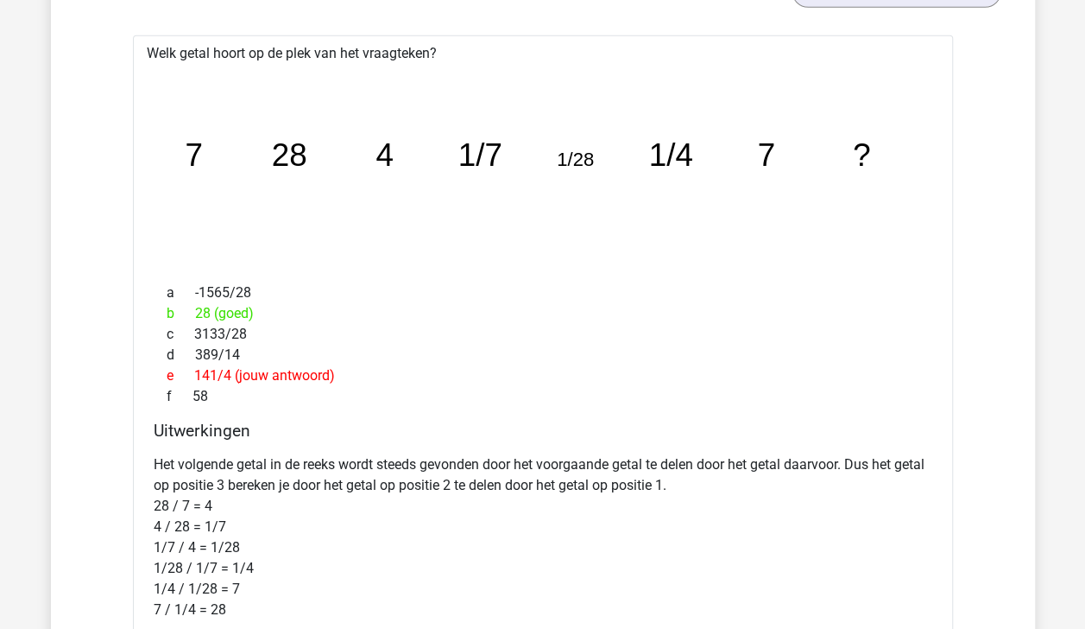
scroll to position [3010, 0]
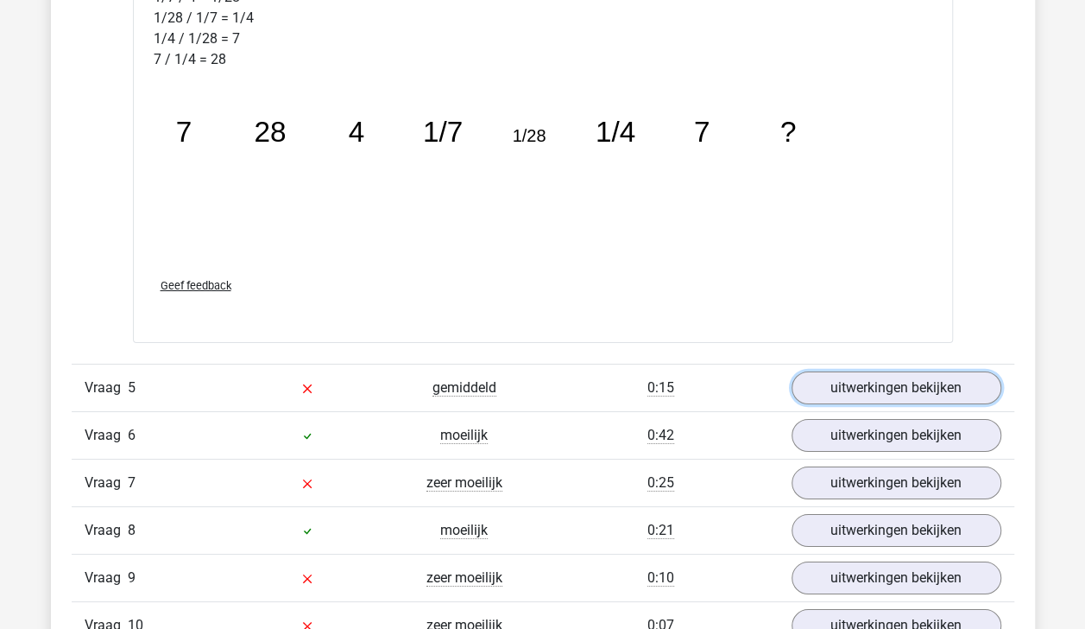
click at [830, 380] on link "uitwerkingen bekijken" at bounding box center [897, 387] width 210 height 33
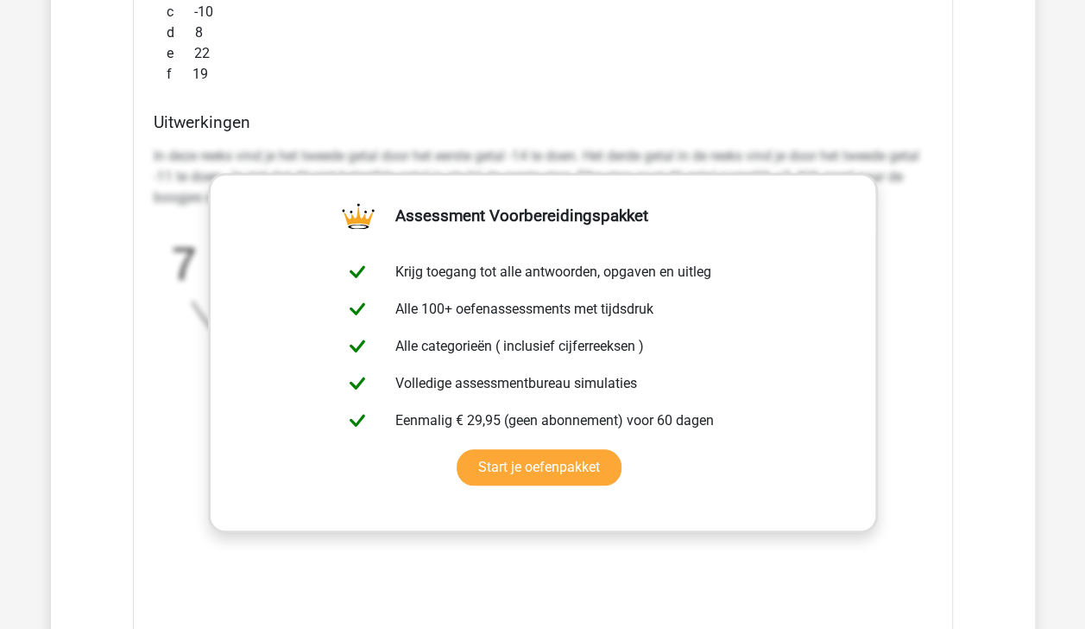
scroll to position [4279, 0]
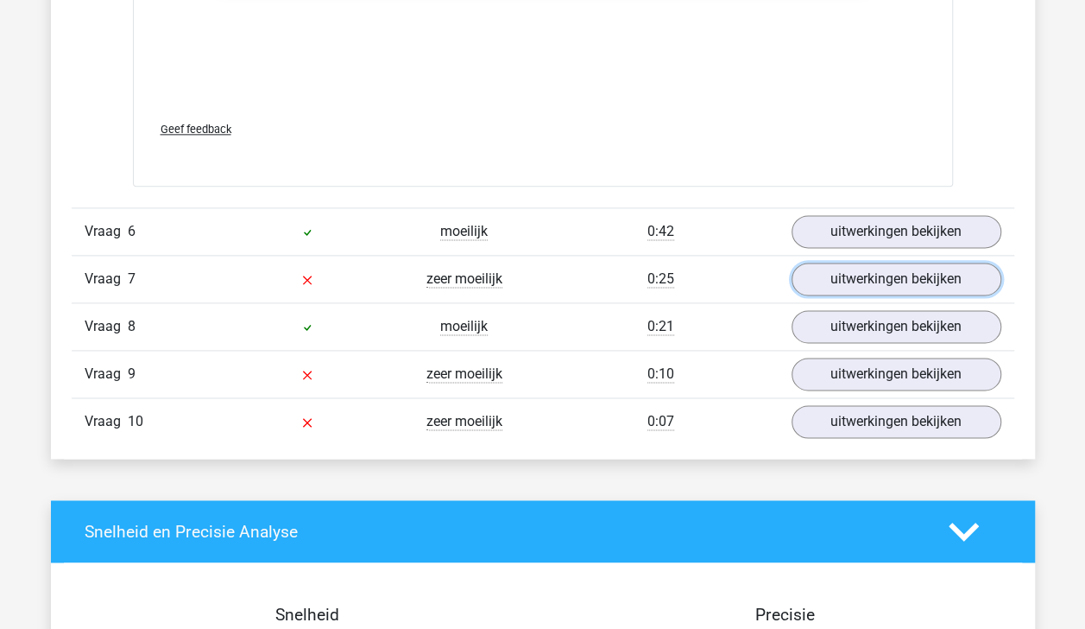
click at [910, 271] on link "uitwerkingen bekijken" at bounding box center [897, 278] width 210 height 33
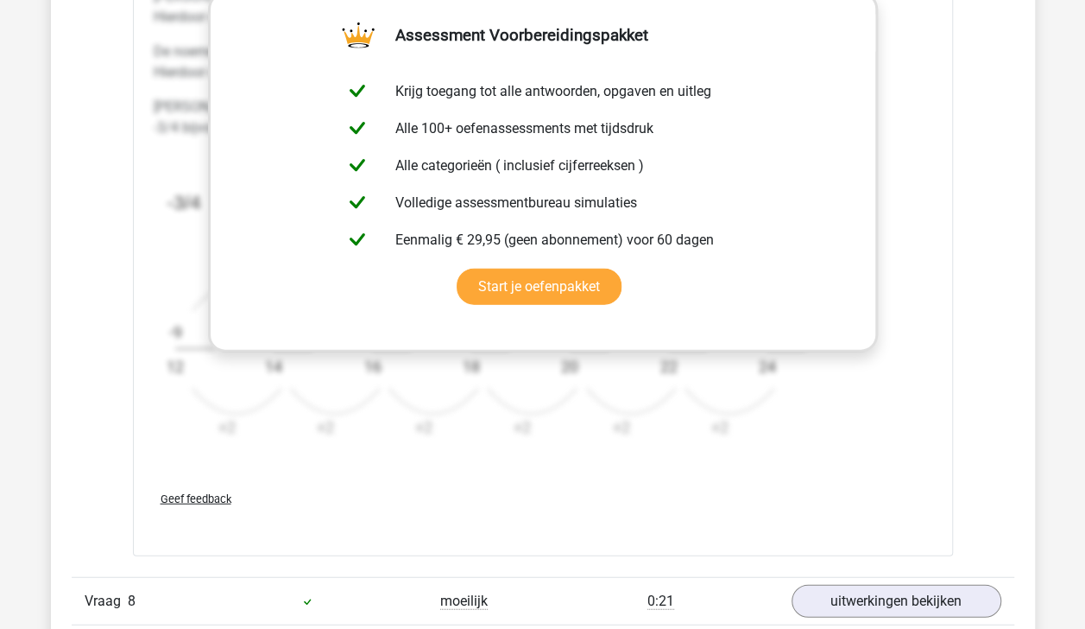
scroll to position [5620, 0]
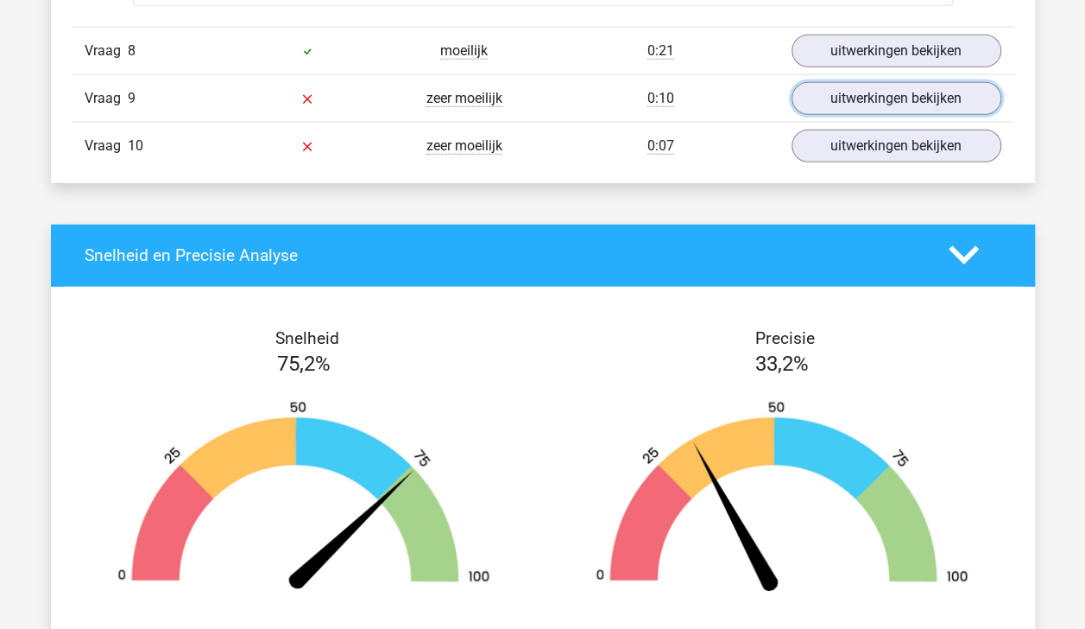
click at [886, 95] on link "uitwerkingen bekijken" at bounding box center [897, 98] width 210 height 33
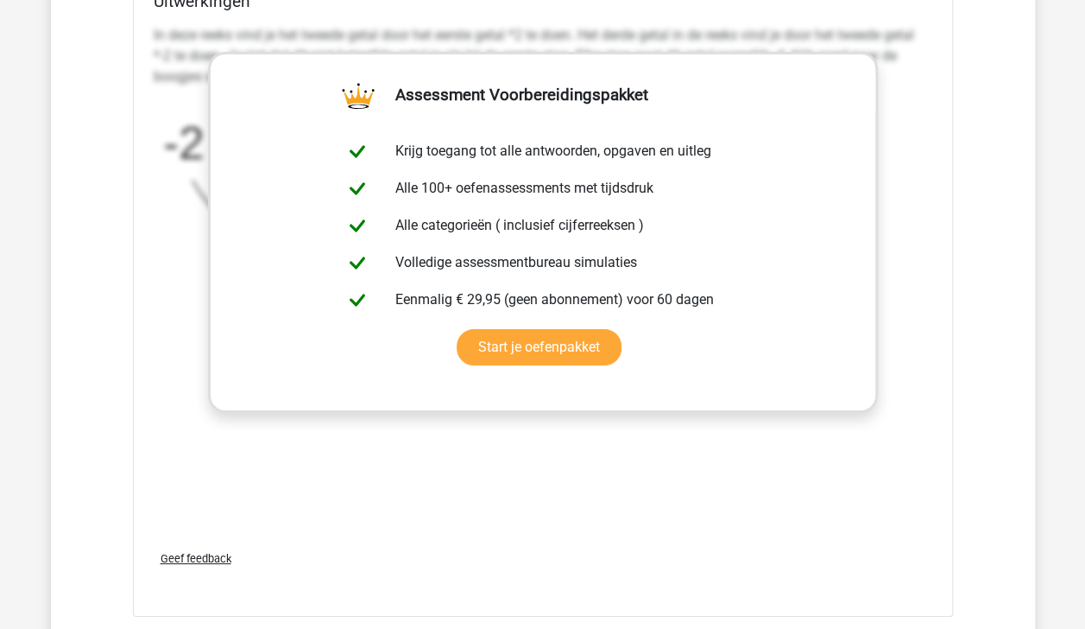
scroll to position [6719, 0]
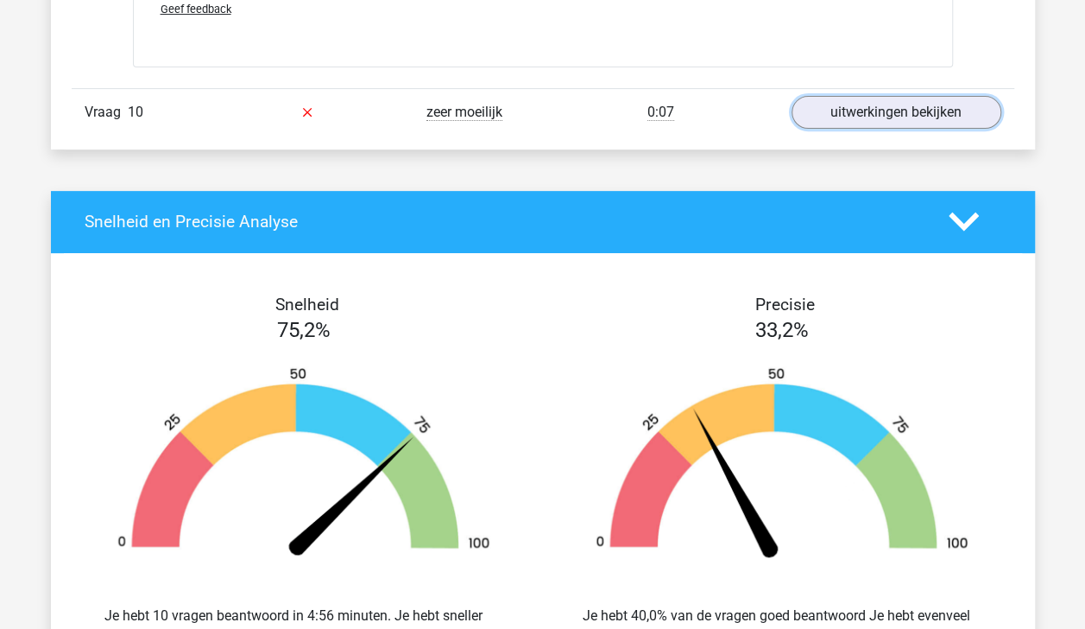
click at [910, 98] on link "uitwerkingen bekijken" at bounding box center [897, 112] width 210 height 33
